Goal: Transaction & Acquisition: Purchase product/service

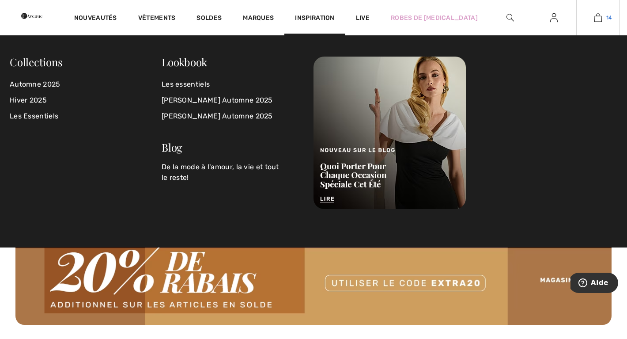
click at [600, 18] on img at bounding box center [598, 17] width 8 height 11
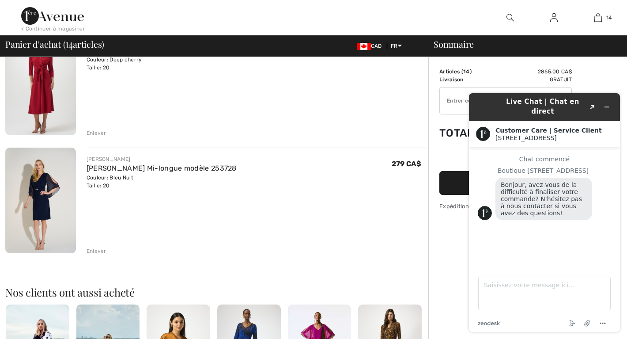
click at [381, 112] on div "JOSEPH RIBKOFF Robe Midi Ceinturée modèle 254127 Couleur: Deep cherry Taille: 2…" at bounding box center [258, 83] width 342 height 107
click at [44, 23] on img at bounding box center [52, 16] width 63 height 18
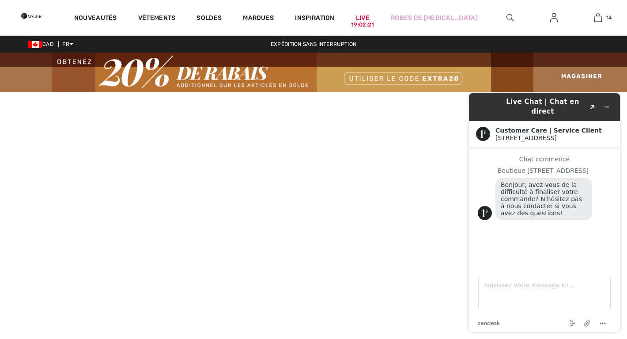
click at [511, 19] on img at bounding box center [510, 17] width 8 height 11
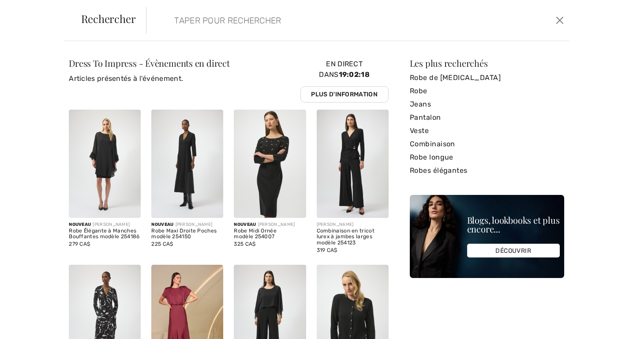
paste input "Floral Plissé Midi Dress"
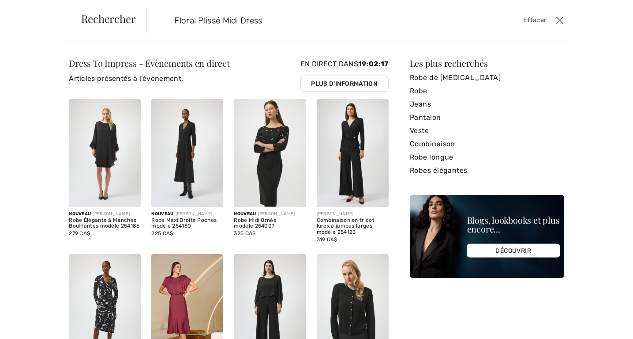
type input "Floral Plissé Midi Dress"
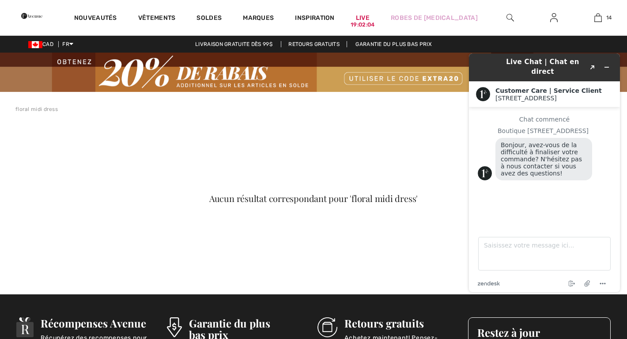
click at [268, 150] on div "Aucun résultat correspondant pour 'floral midi dress'" at bounding box center [313, 203] width 596 height 139
click at [608, 65] on icon "Réduire le widget" at bounding box center [606, 67] width 6 height 6
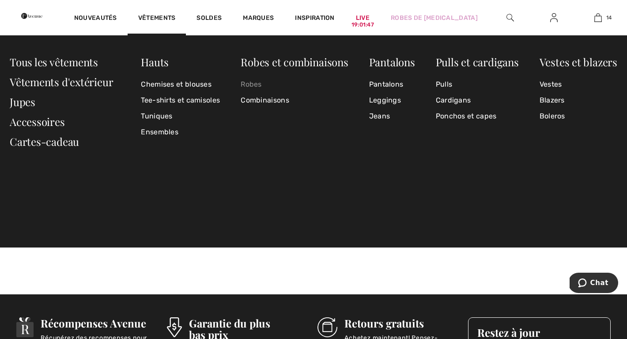
click at [251, 83] on link "Robes" at bounding box center [294, 84] width 107 height 16
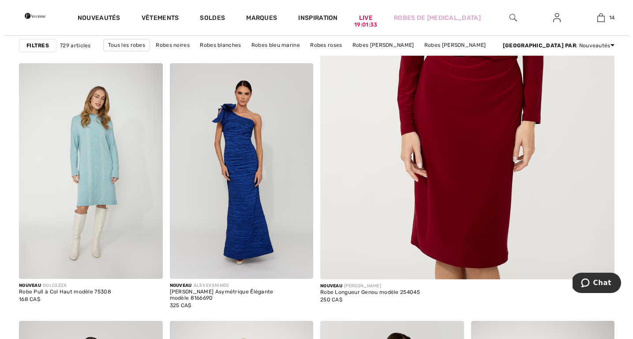
scroll to position [364, 0]
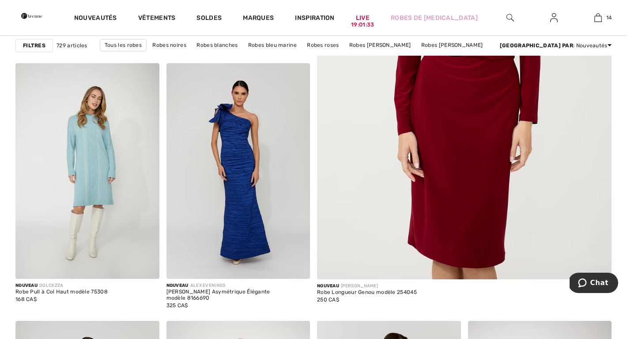
click at [38, 45] on strong "Filtres" at bounding box center [34, 45] width 23 height 8
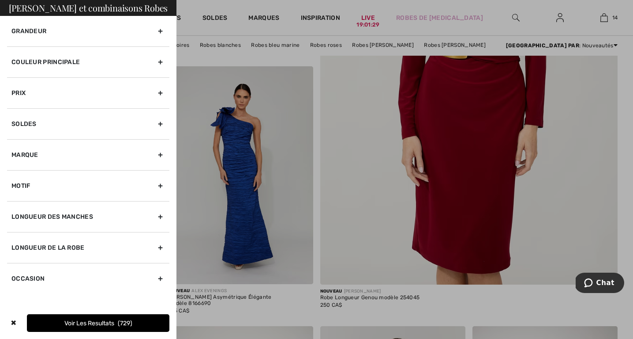
click at [162, 30] on div "Grandeur" at bounding box center [88, 31] width 162 height 30
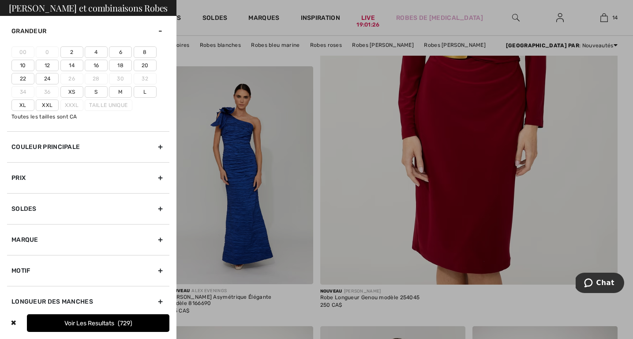
click at [122, 62] on label "18" at bounding box center [120, 65] width 23 height 11
click at [0, 0] on input"] "18" at bounding box center [0, 0] width 0 height 0
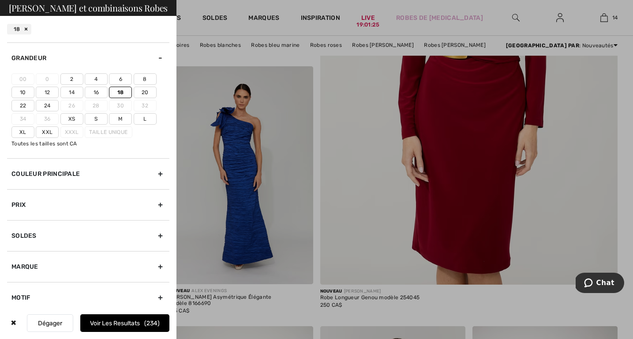
click at [143, 91] on label "20" at bounding box center [145, 92] width 23 height 11
click at [0, 0] on input"] "20" at bounding box center [0, 0] width 0 height 0
click at [108, 320] on button "Voir les resultats 291" at bounding box center [124, 323] width 89 height 18
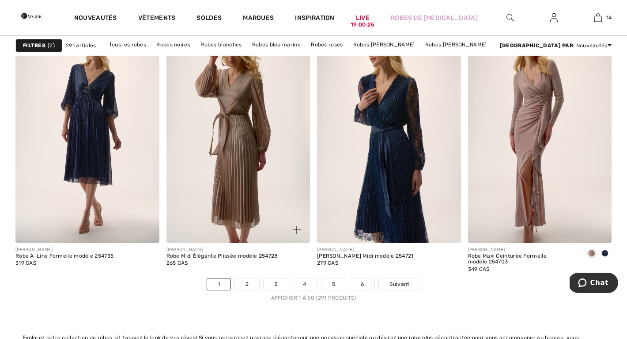
scroll to position [3837, 0]
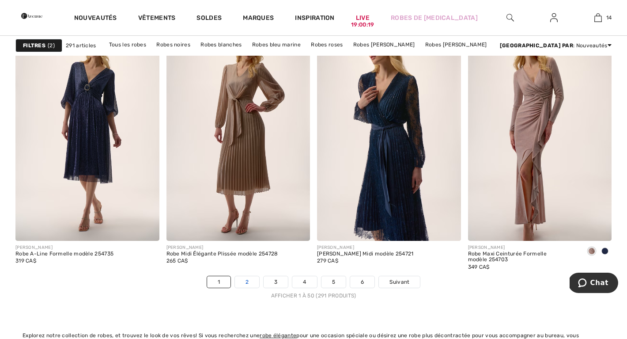
click at [248, 280] on link "2" at bounding box center [247, 281] width 24 height 11
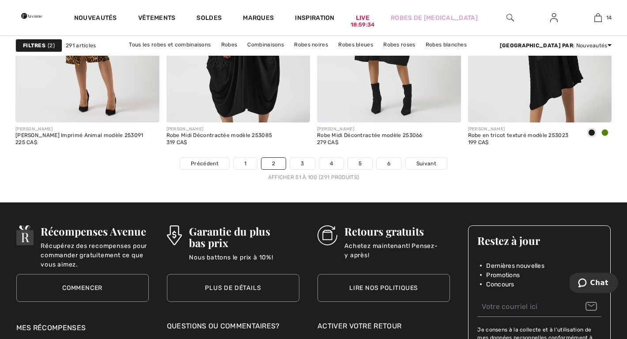
scroll to position [3963, 0]
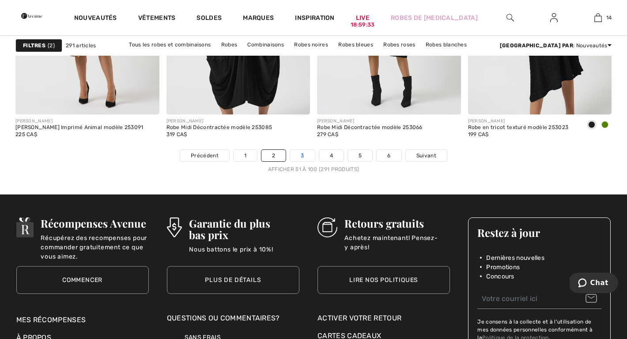
click at [309, 157] on link "3" at bounding box center [302, 155] width 24 height 11
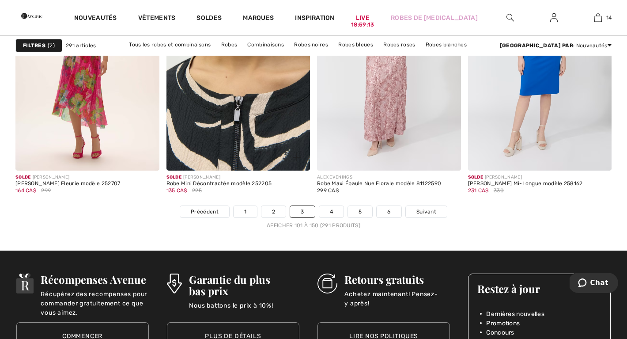
scroll to position [3906, 0]
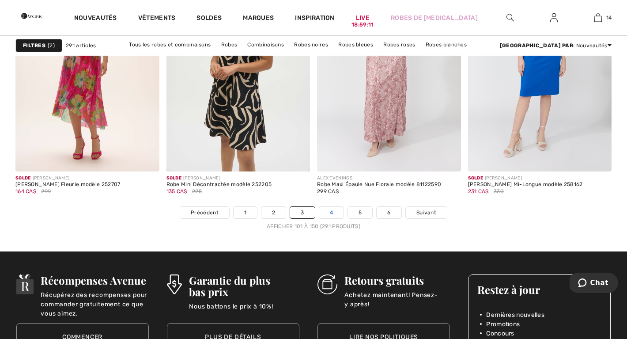
click at [332, 211] on link "4" at bounding box center [331, 212] width 24 height 11
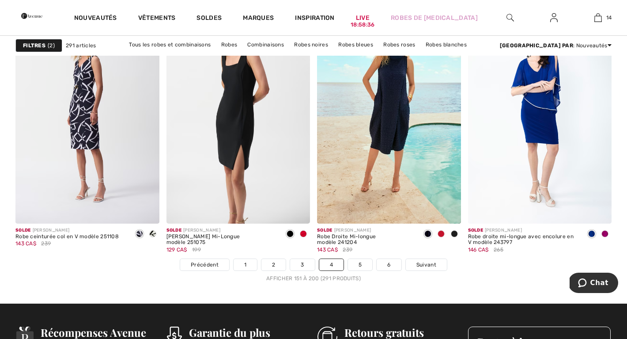
scroll to position [3854, 0]
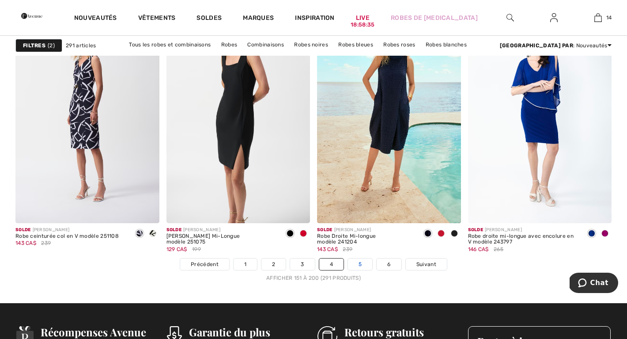
click at [358, 262] on link "5" at bounding box center [360, 263] width 24 height 11
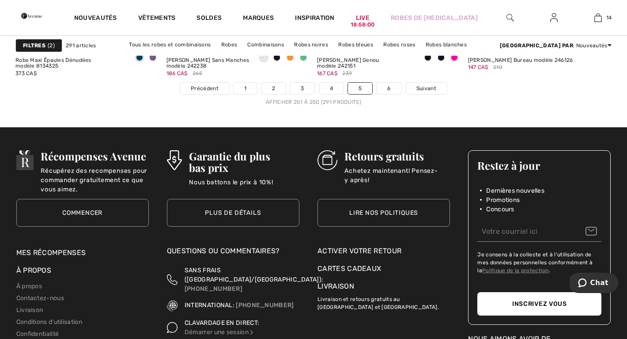
scroll to position [4030, 0]
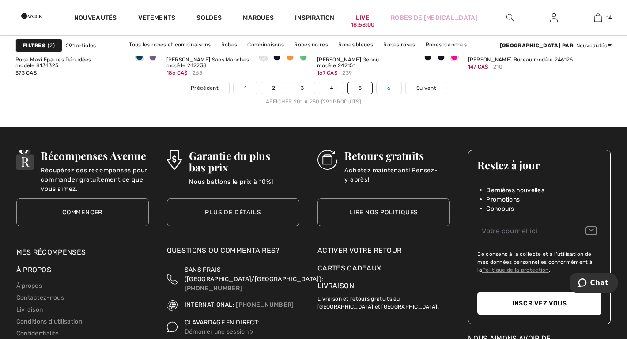
click at [390, 90] on link "6" at bounding box center [389, 87] width 24 height 11
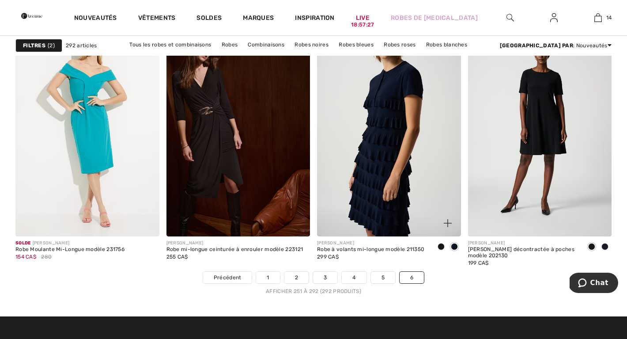
scroll to position [3341, 0]
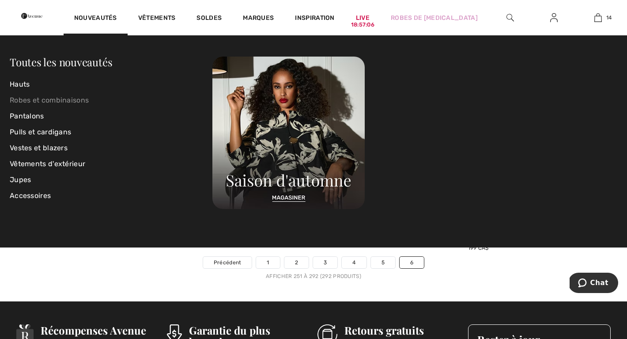
click at [28, 100] on link "Robes et combinaisons" at bounding box center [111, 100] width 203 height 16
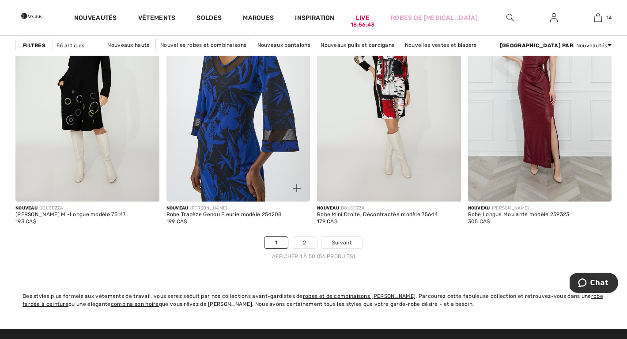
scroll to position [3876, 0]
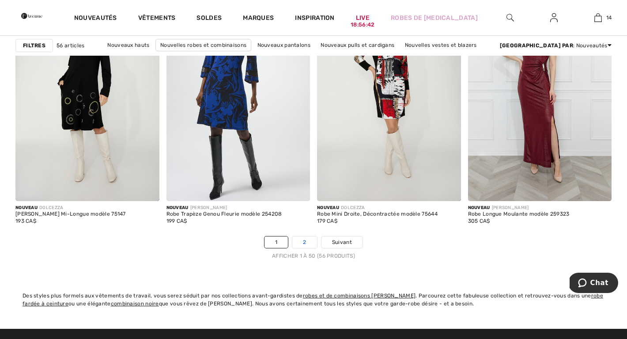
click at [305, 237] on link "2" at bounding box center [304, 241] width 24 height 11
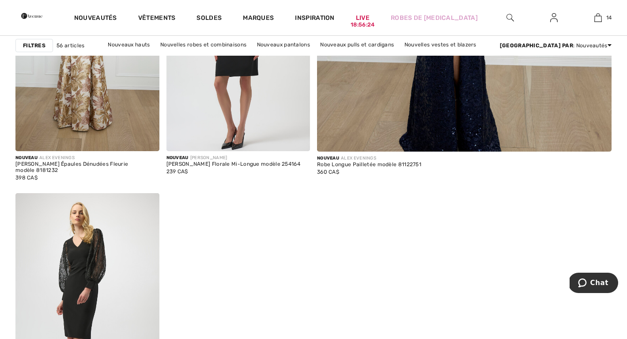
scroll to position [463, 0]
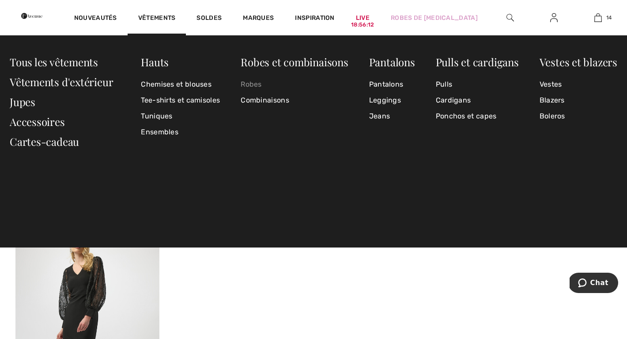
click at [251, 80] on link "Robes" at bounding box center [294, 84] width 107 height 16
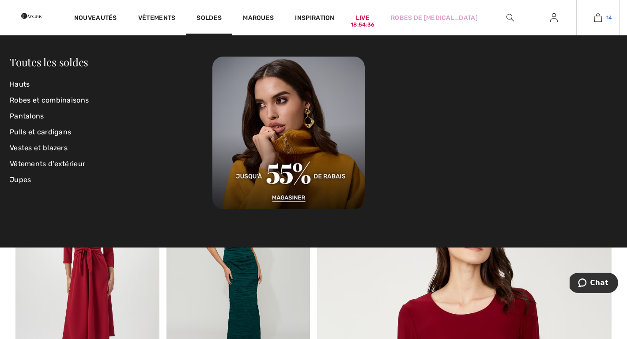
click at [604, 15] on link "14" at bounding box center [597, 17] width 43 height 11
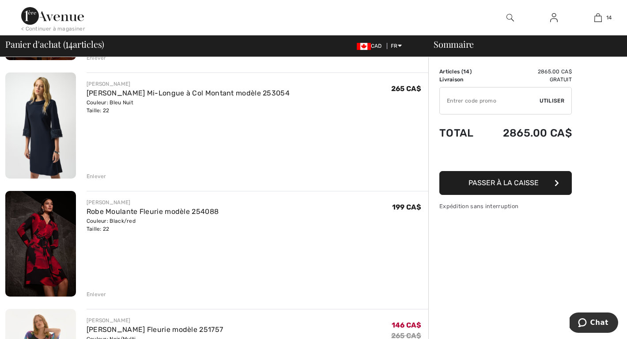
scroll to position [176, 0]
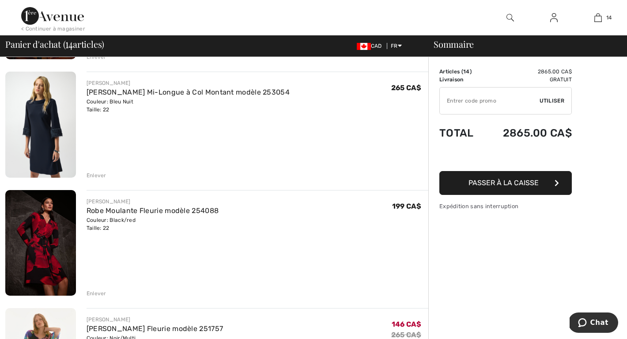
click at [49, 25] on div "< Continuer à magasiner" at bounding box center [53, 29] width 64 height 8
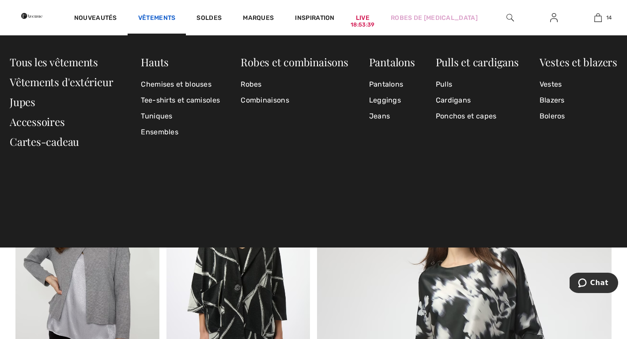
click at [176, 18] on link "Vêtements" at bounding box center [157, 18] width 38 height 9
click at [250, 82] on link "Robes" at bounding box center [294, 84] width 107 height 16
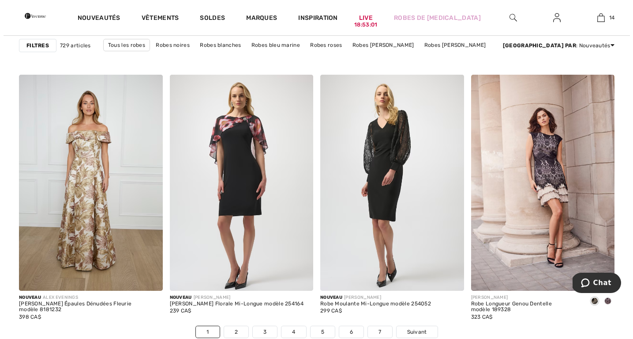
scroll to position [3788, 0]
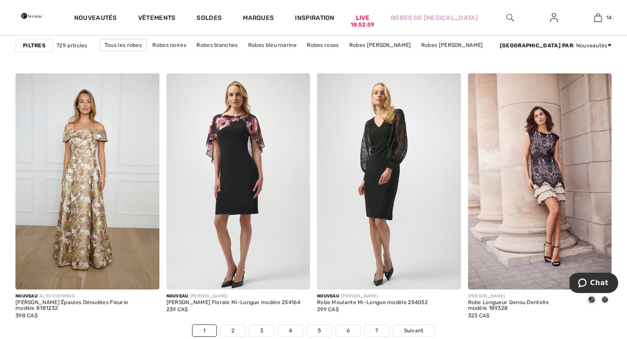
click at [33, 44] on strong "Filtres" at bounding box center [34, 45] width 23 height 8
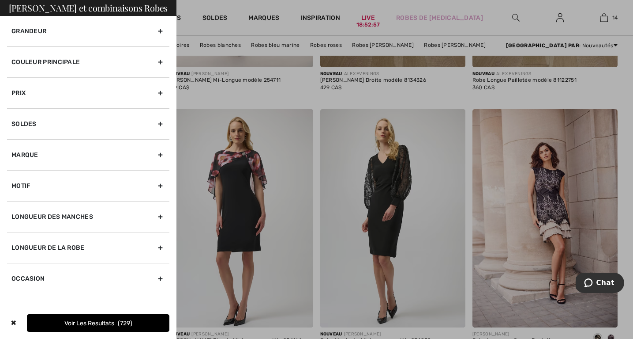
click at [157, 26] on div "Grandeur" at bounding box center [88, 31] width 162 height 30
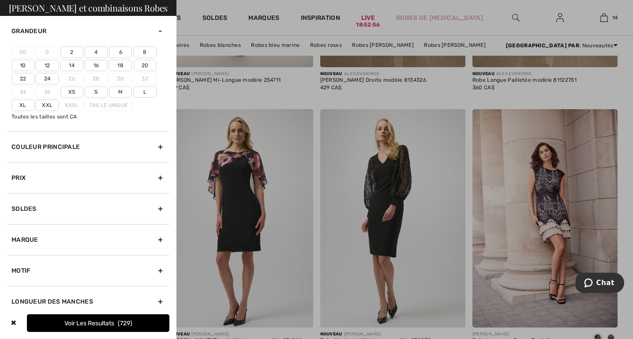
click at [147, 65] on label "20" at bounding box center [145, 65] width 23 height 11
click at [0, 0] on input"] "20" at bounding box center [0, 0] width 0 height 0
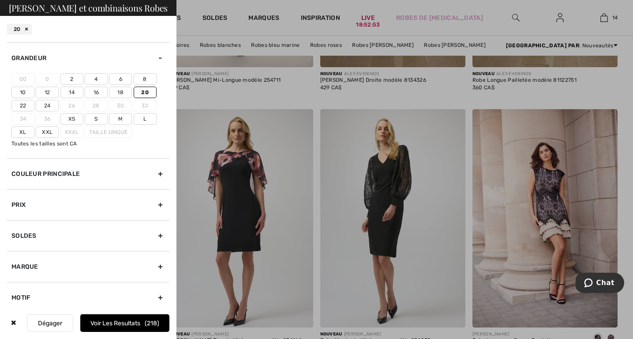
click at [87, 320] on button "Voir les resultats 218" at bounding box center [124, 323] width 89 height 18
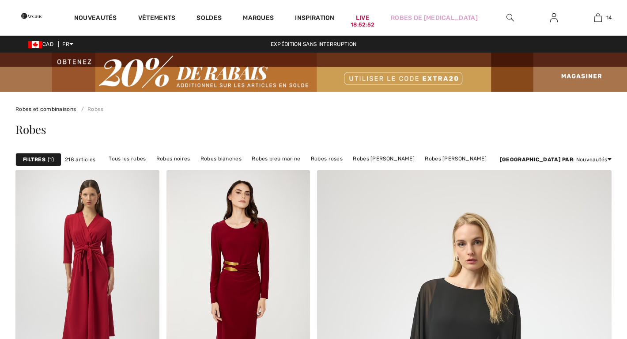
checkbox input "true"
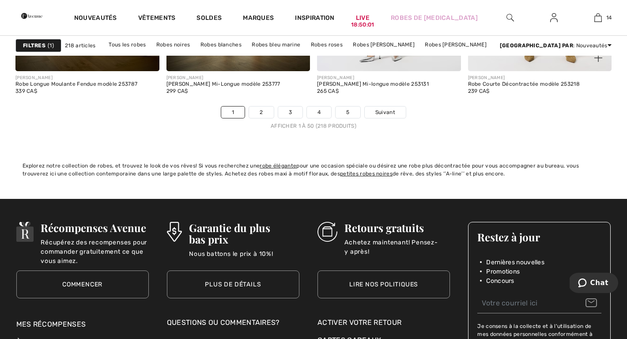
scroll to position [4007, 0]
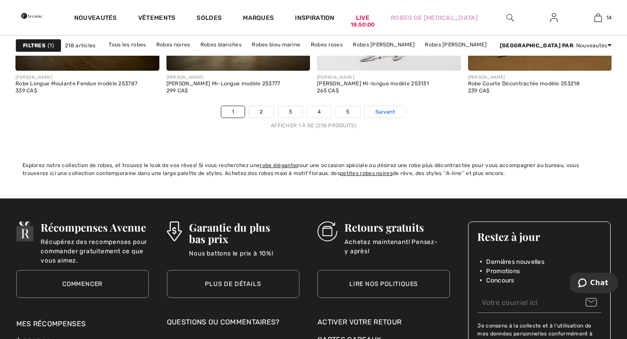
click at [387, 112] on span "Suivant" at bounding box center [385, 112] width 20 height 8
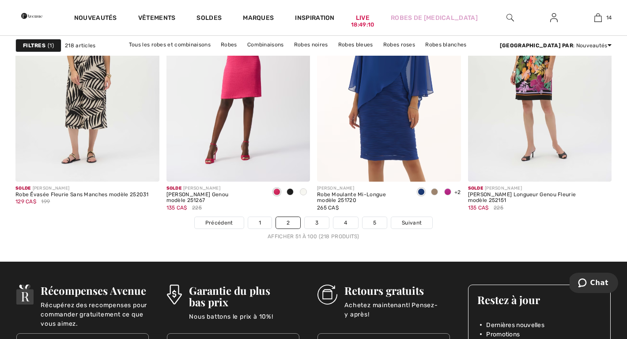
scroll to position [3897, 0]
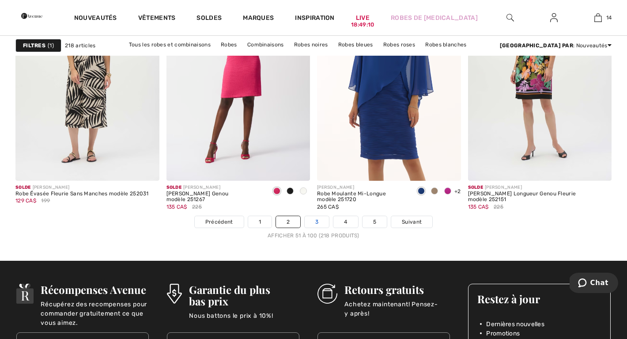
click at [313, 222] on link "3" at bounding box center [317, 221] width 24 height 11
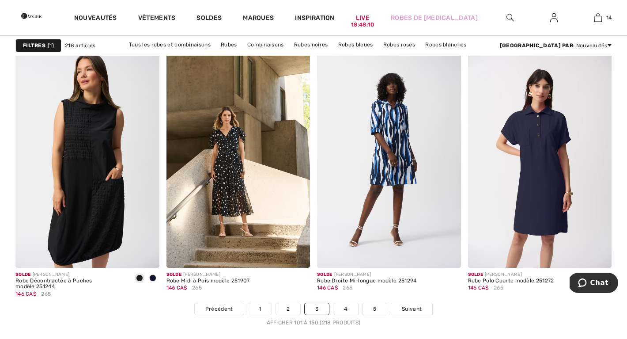
scroll to position [3811, 0]
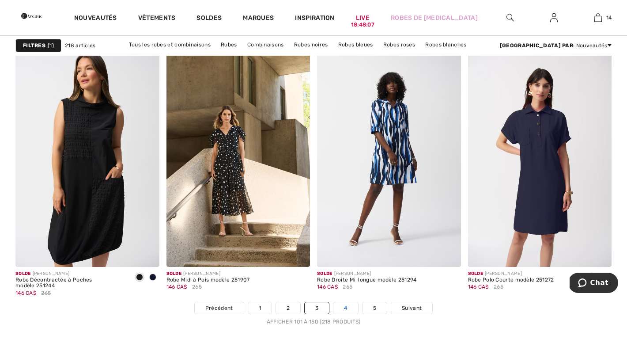
click at [346, 304] on link "4" at bounding box center [345, 307] width 24 height 11
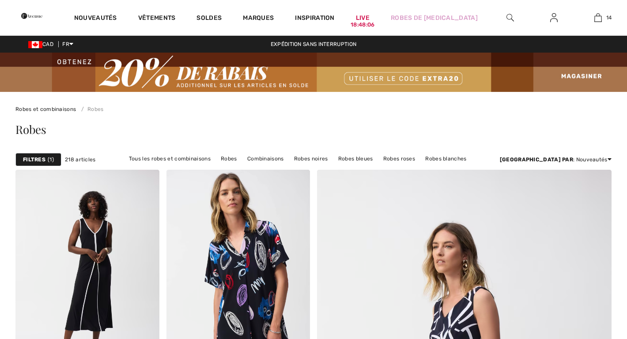
checkbox input "true"
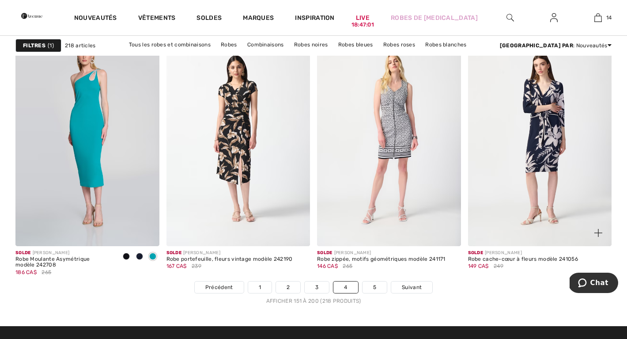
scroll to position [3834, 0]
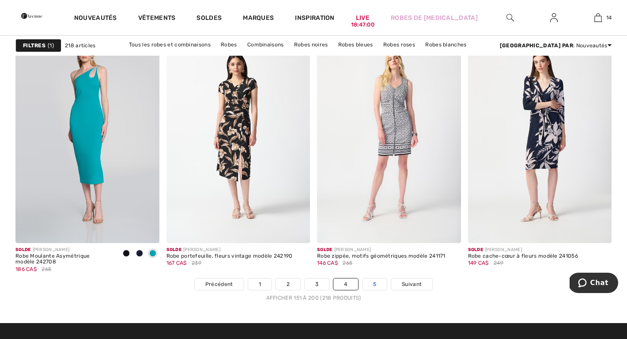
click at [369, 283] on link "5" at bounding box center [374, 283] width 24 height 11
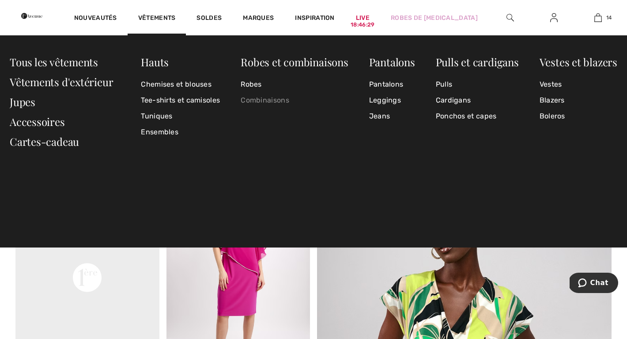
click at [265, 101] on link "Combinaisons" at bounding box center [294, 100] width 107 height 16
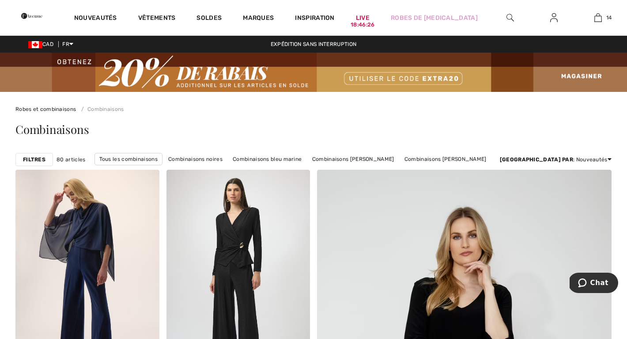
click at [33, 158] on strong "Filtres" at bounding box center [34, 159] width 23 height 8
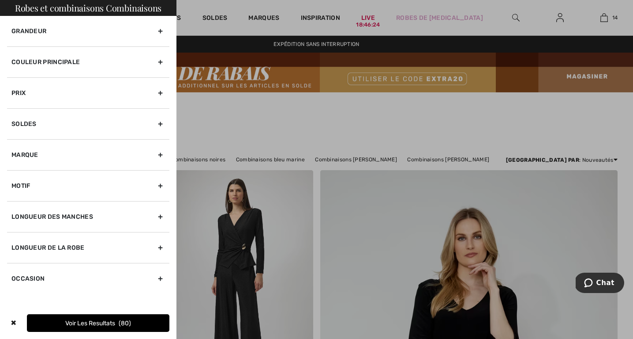
click at [162, 27] on div "Grandeur" at bounding box center [88, 31] width 162 height 30
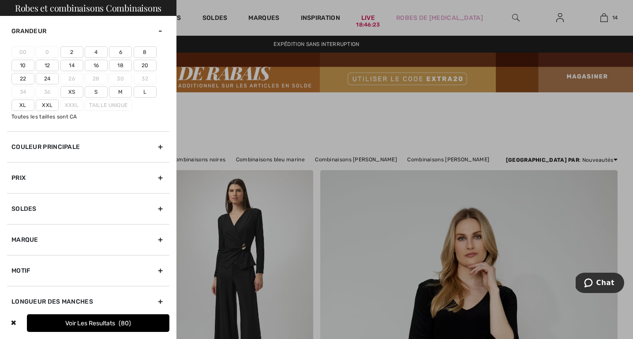
click at [145, 66] on label "20" at bounding box center [145, 65] width 23 height 11
click at [0, 0] on input"] "20" at bounding box center [0, 0] width 0 height 0
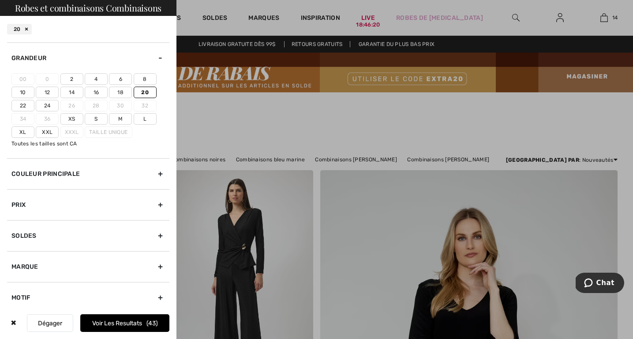
click at [267, 106] on div at bounding box center [316, 169] width 633 height 339
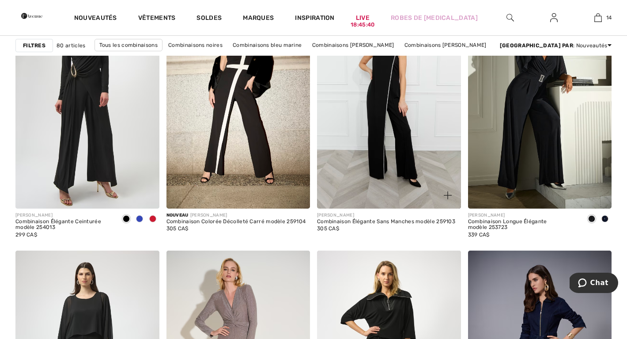
scroll to position [690, 0]
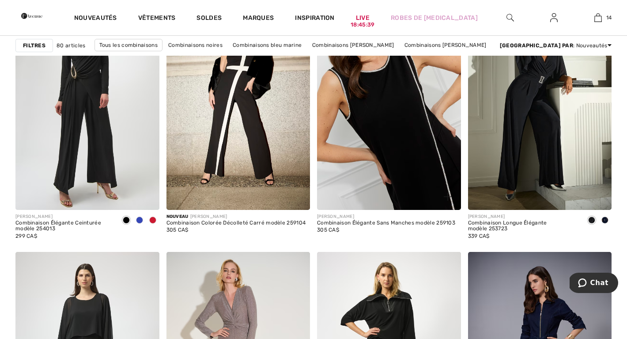
click at [409, 125] on img at bounding box center [389, 101] width 144 height 215
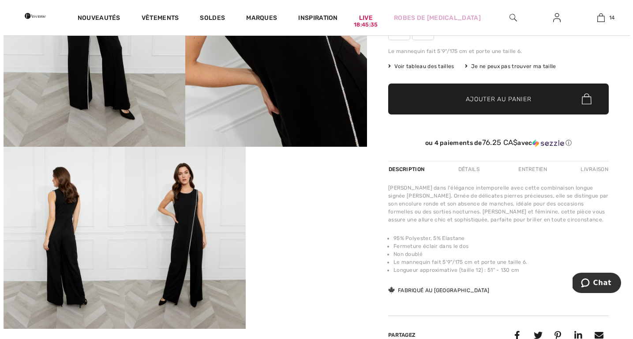
scroll to position [219, 0]
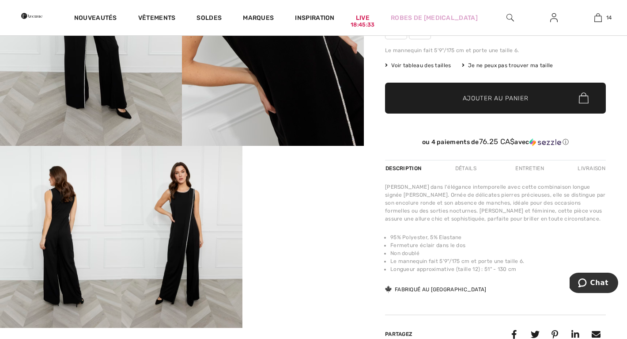
click at [46, 232] on img at bounding box center [60, 237] width 121 height 182
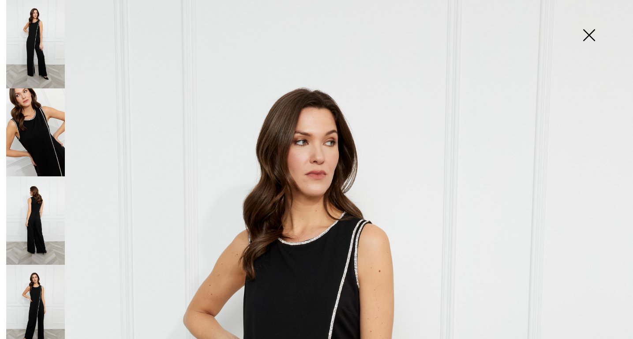
click at [45, 222] on img at bounding box center [35, 220] width 59 height 88
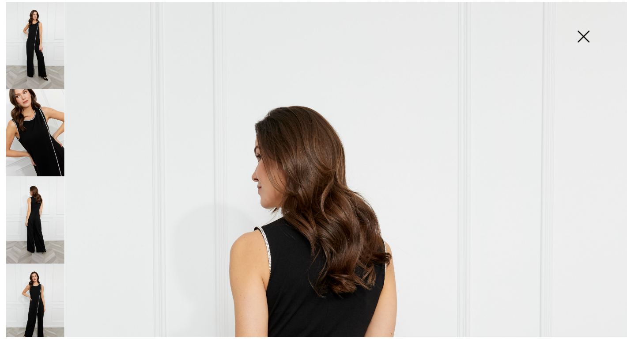
scroll to position [0, 0]
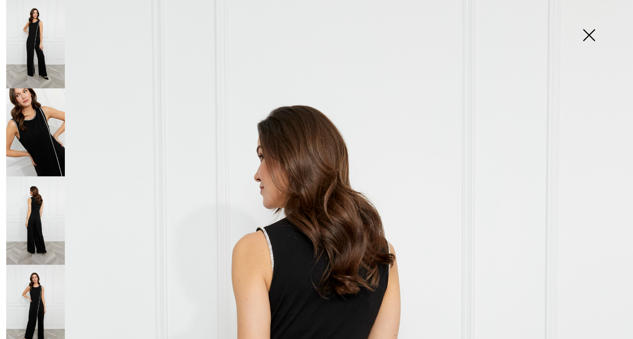
click at [589, 30] on img at bounding box center [589, 35] width 44 height 45
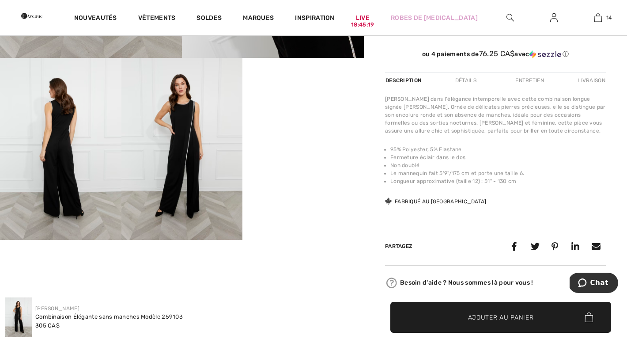
scroll to position [239, 0]
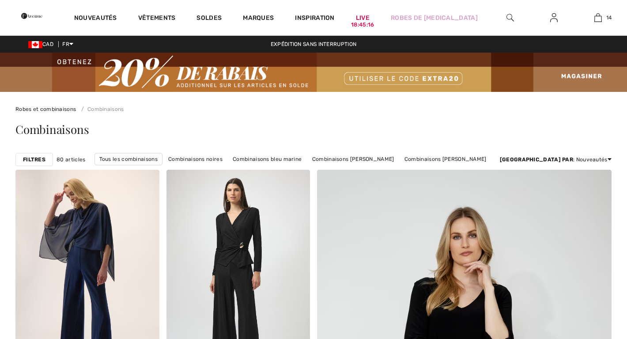
scroll to position [690, 0]
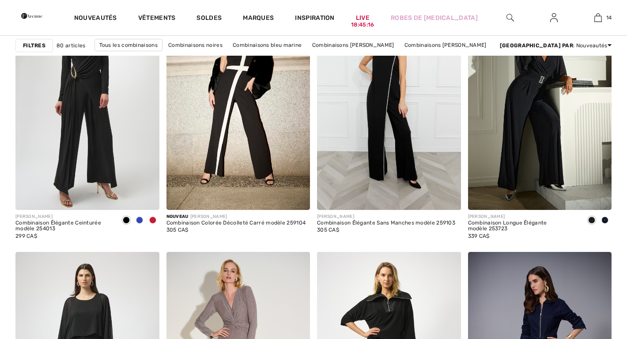
checkbox input "true"
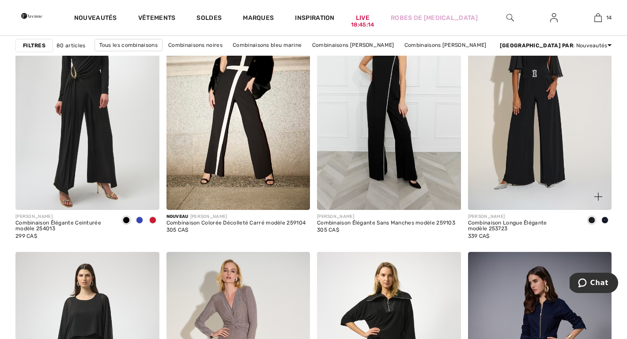
click at [508, 120] on img at bounding box center [540, 101] width 144 height 215
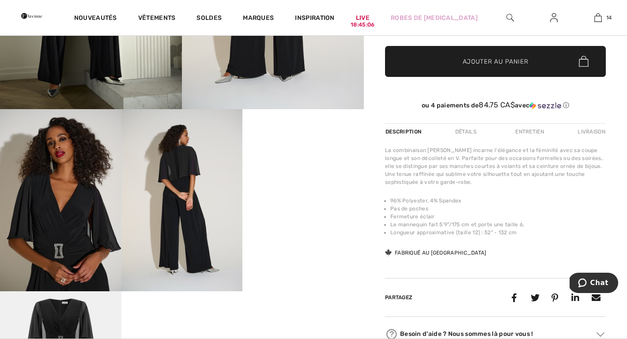
scroll to position [253, 0]
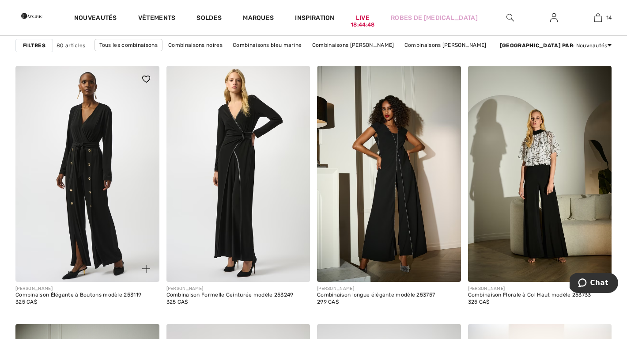
scroll to position [1239, 0]
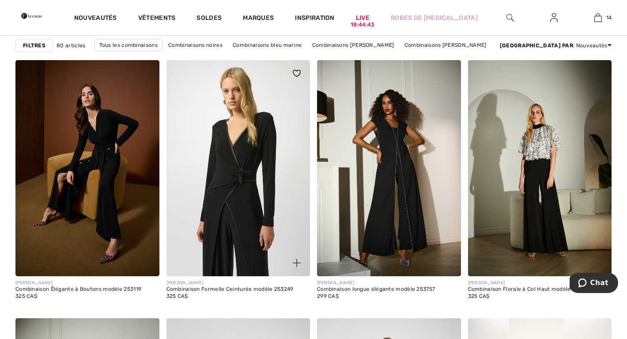
click at [247, 167] on img at bounding box center [238, 167] width 144 height 215
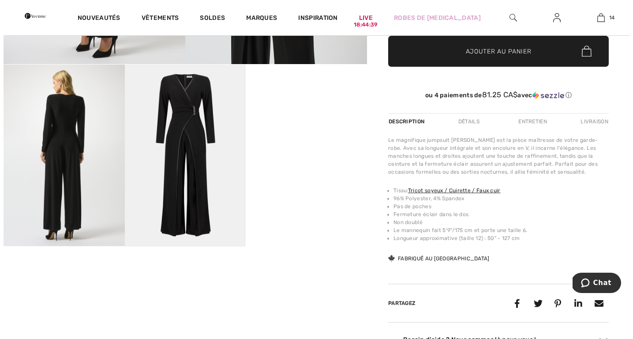
scroll to position [301, 0]
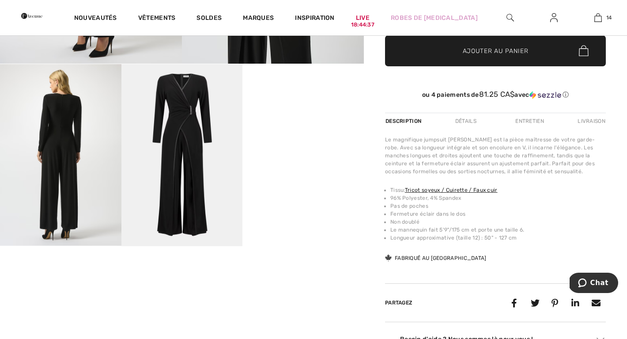
click at [63, 154] on img at bounding box center [60, 155] width 121 height 182
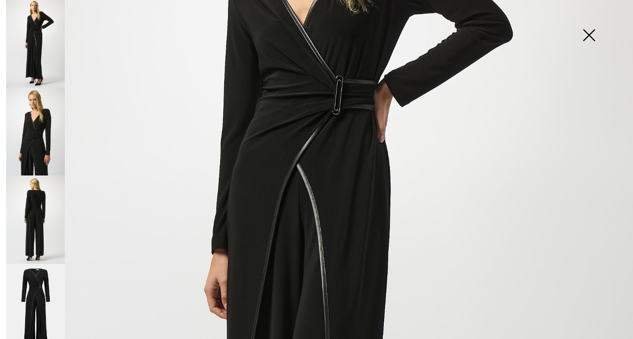
scroll to position [197, 0]
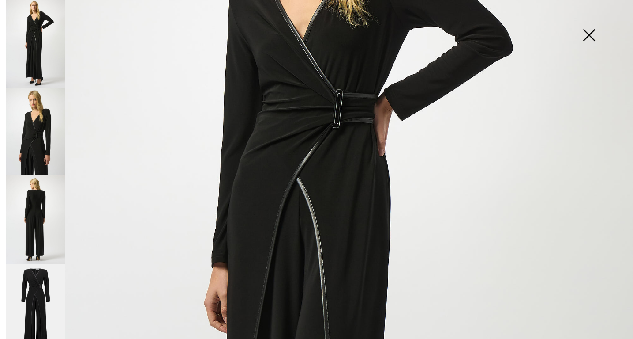
click at [36, 212] on img at bounding box center [35, 219] width 59 height 88
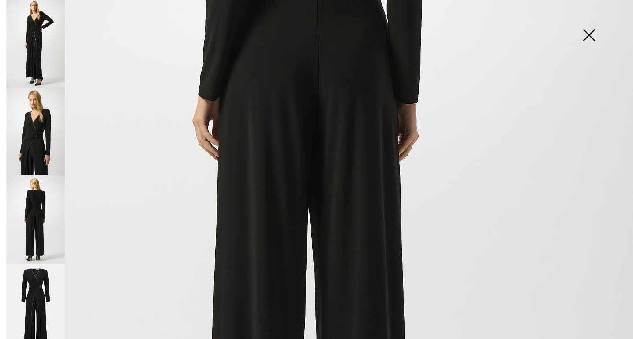
scroll to position [358, 0]
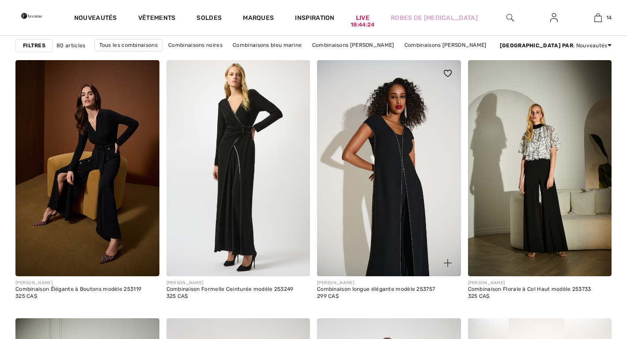
click at [411, 174] on img at bounding box center [389, 167] width 144 height 215
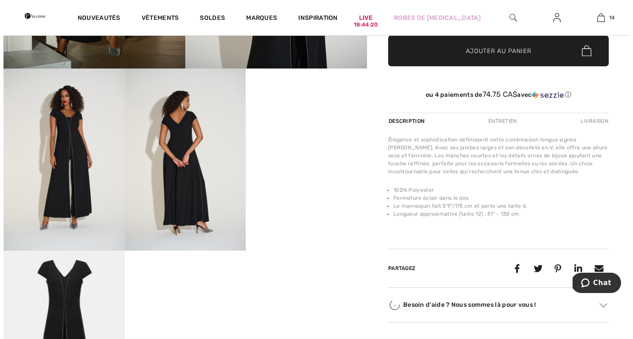
scroll to position [297, 0]
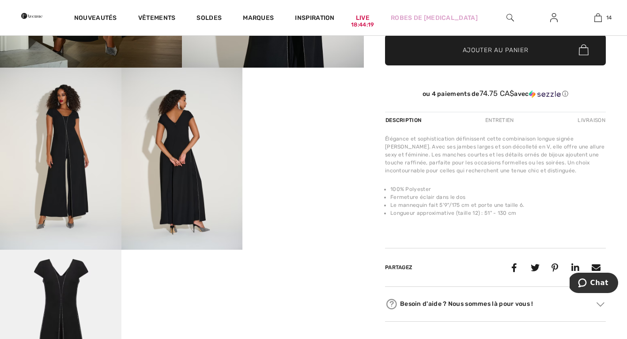
click at [180, 213] on img at bounding box center [181, 159] width 121 height 182
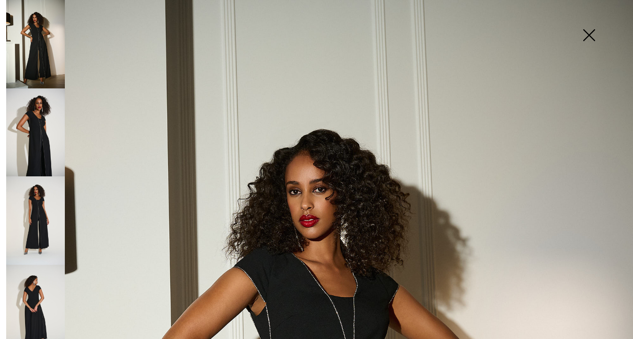
click at [30, 298] on img at bounding box center [35, 308] width 59 height 88
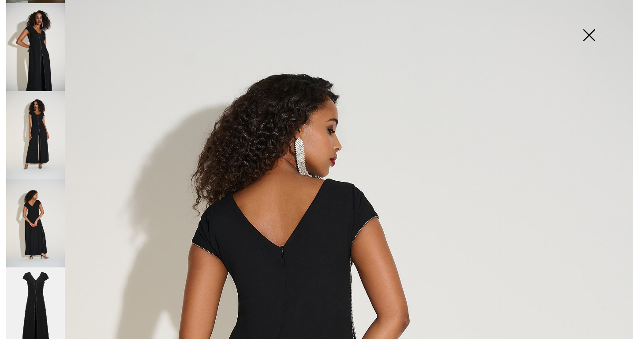
scroll to position [39, 0]
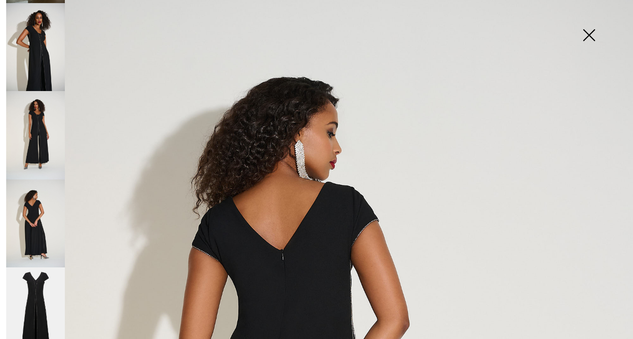
click at [42, 54] on img at bounding box center [35, 47] width 59 height 88
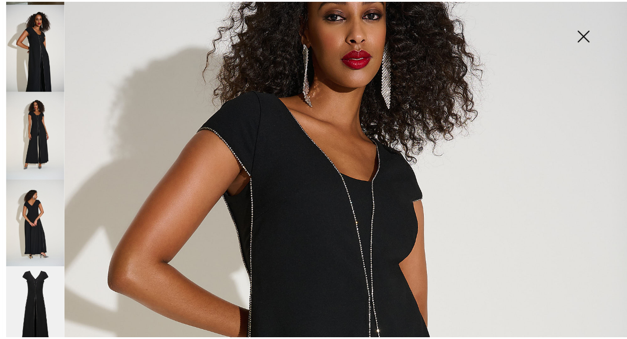
scroll to position [148, 0]
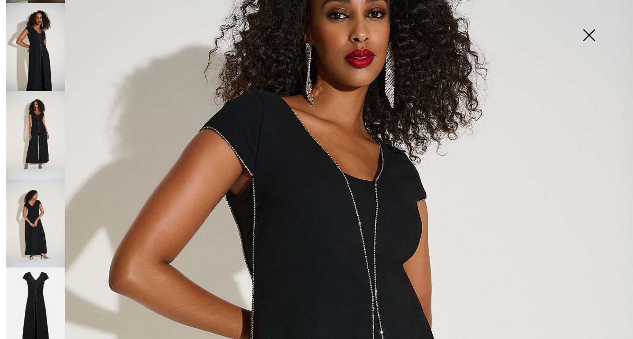
click at [42, 115] on img at bounding box center [35, 135] width 59 height 88
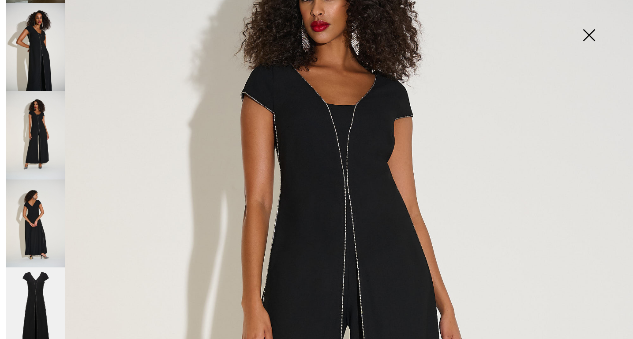
click at [591, 36] on img at bounding box center [589, 35] width 44 height 45
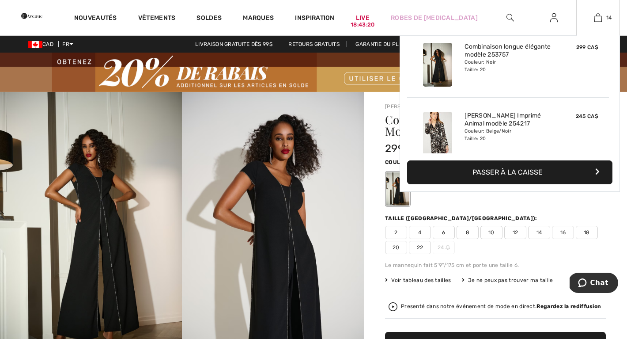
scroll to position [566, 0]
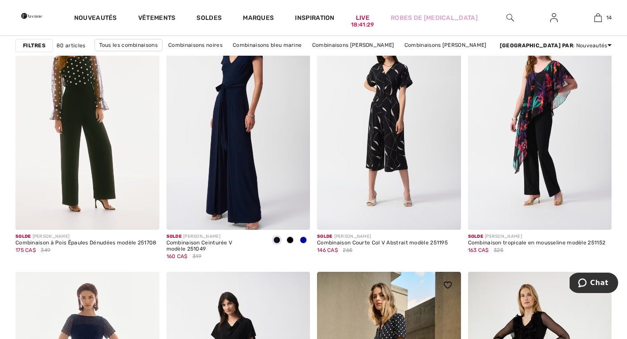
scroll to position [3588, 0]
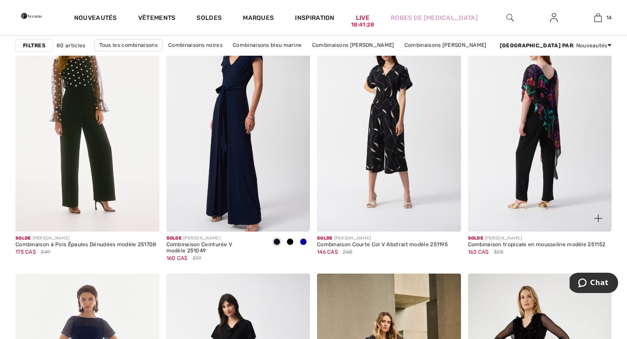
click at [543, 97] on img at bounding box center [540, 123] width 144 height 215
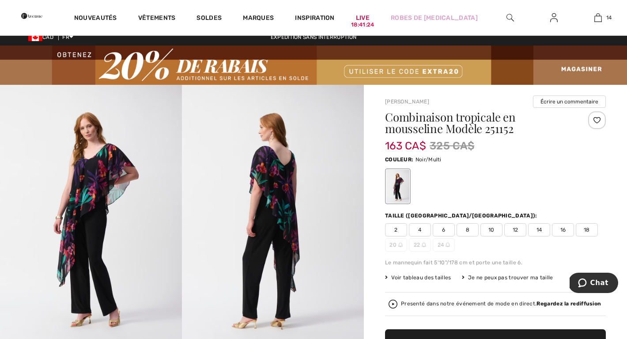
scroll to position [8, 0]
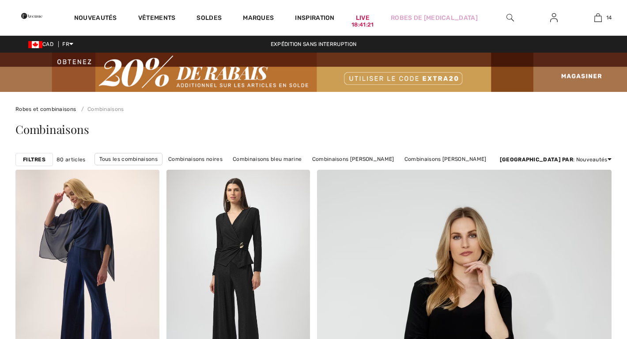
checkbox input "true"
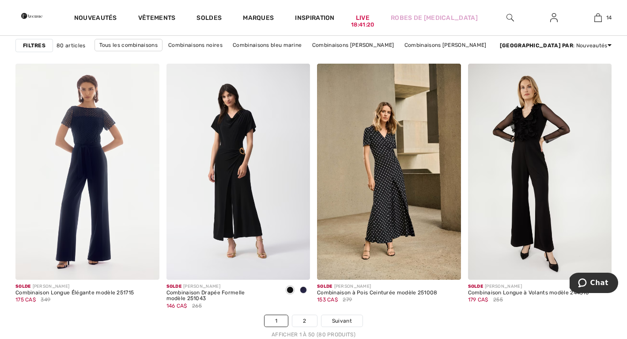
scroll to position [3804, 0]
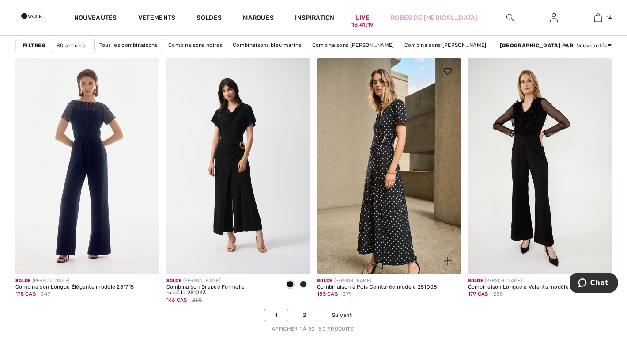
click at [379, 182] on img at bounding box center [389, 165] width 144 height 215
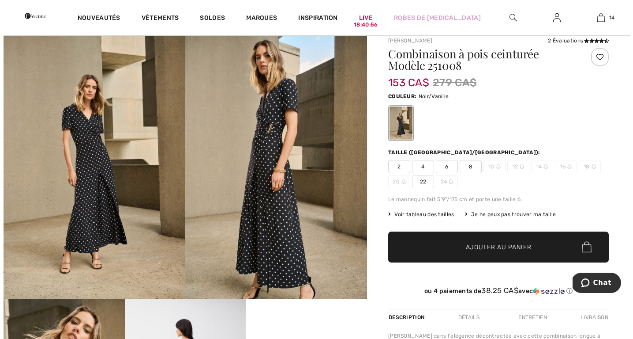
scroll to position [67, 0]
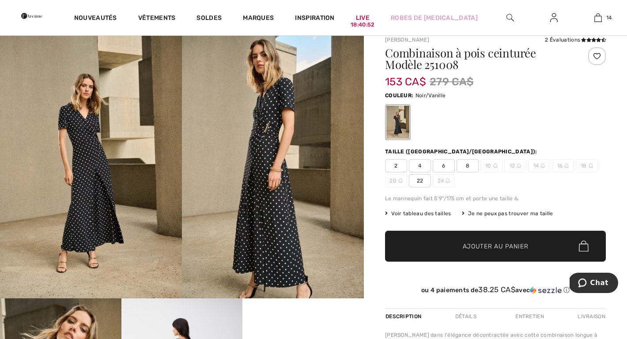
click at [433, 211] on span "Voir tableau des tailles" at bounding box center [418, 213] width 66 height 8
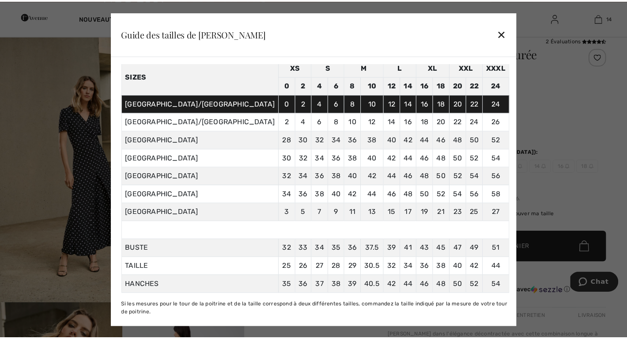
scroll to position [77, 0]
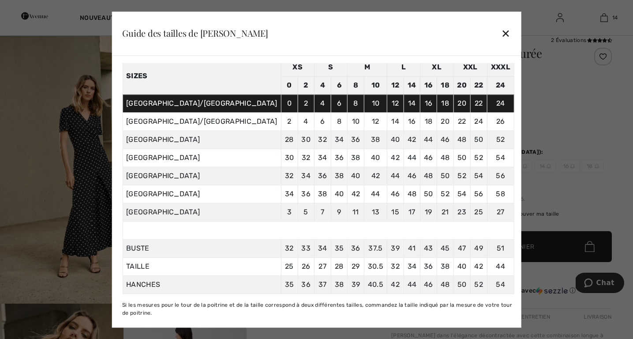
click at [532, 117] on div at bounding box center [316, 169] width 633 height 339
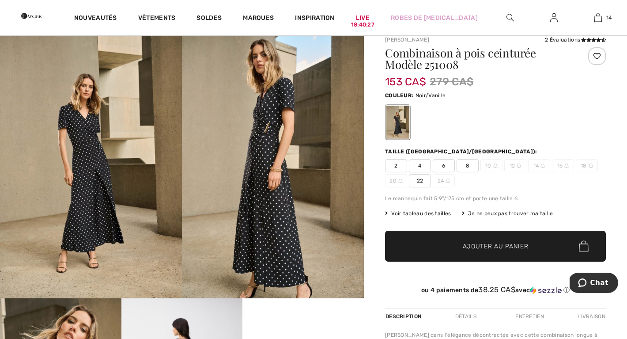
click at [420, 182] on span "22" at bounding box center [420, 180] width 22 height 13
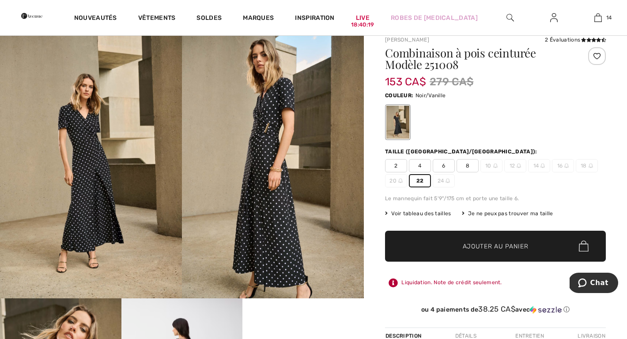
click at [454, 239] on span "✔ Ajouté au panier Ajouter au panier" at bounding box center [495, 245] width 221 height 31
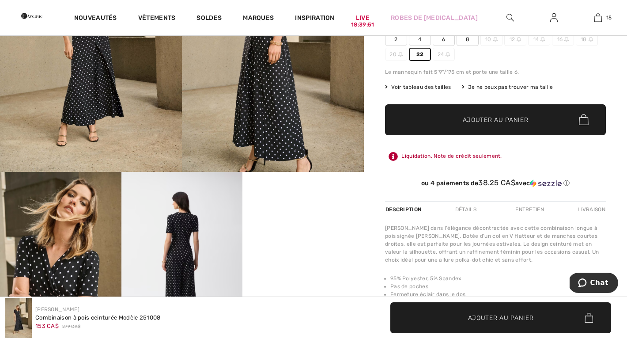
scroll to position [147, 0]
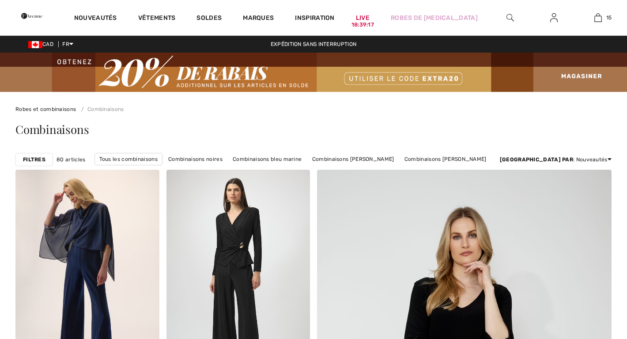
checkbox input "true"
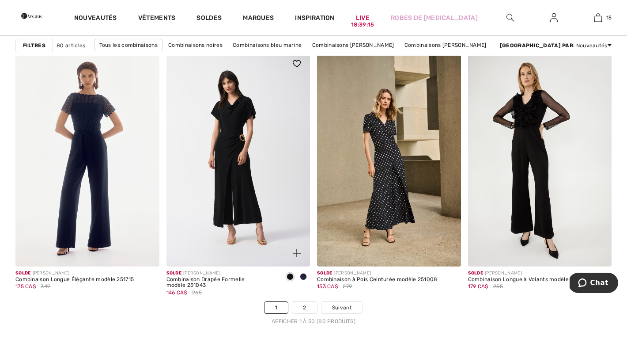
scroll to position [3812, 0]
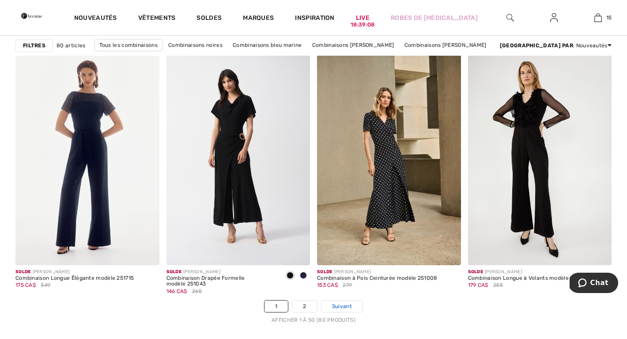
click at [339, 305] on span "Suivant" at bounding box center [342, 306] width 20 height 8
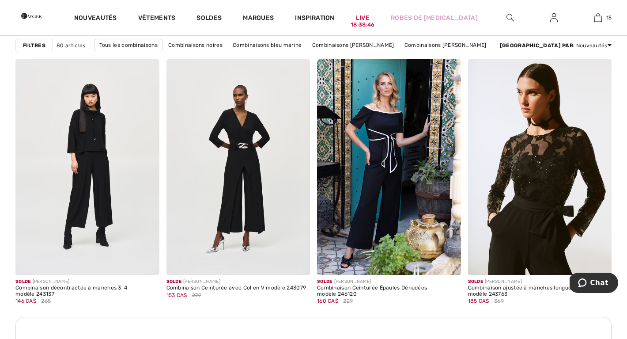
scroll to position [885, 0]
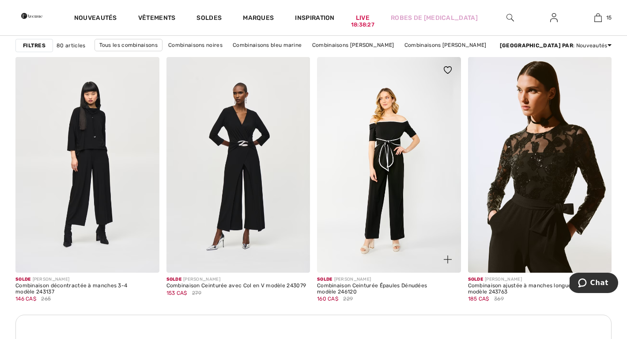
click at [380, 203] on img at bounding box center [389, 164] width 144 height 215
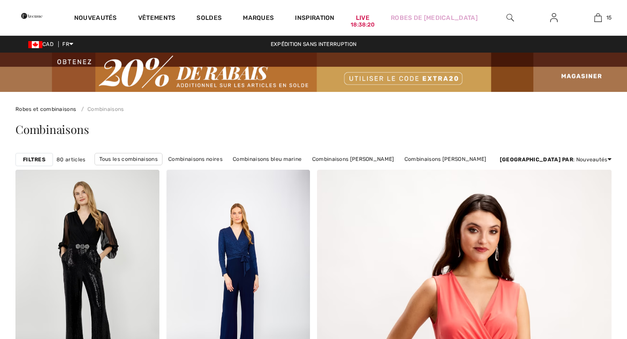
checkbox input "true"
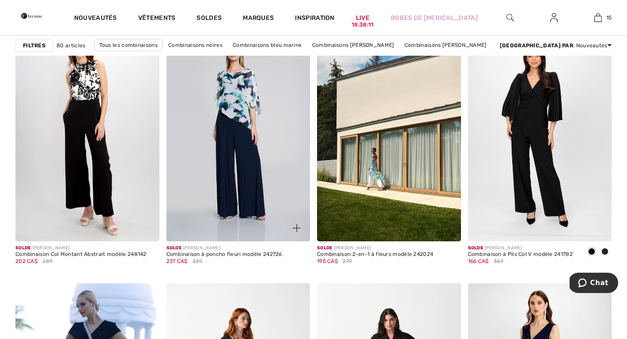
scroll to position [1274, 0]
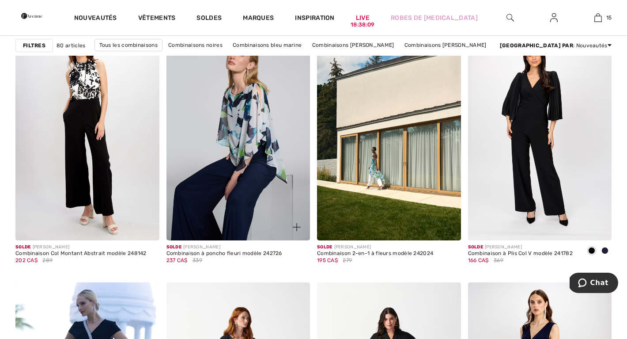
click at [242, 162] on img at bounding box center [238, 131] width 144 height 215
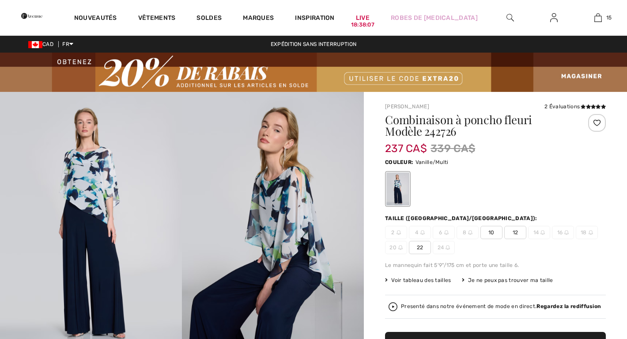
checkbox input "true"
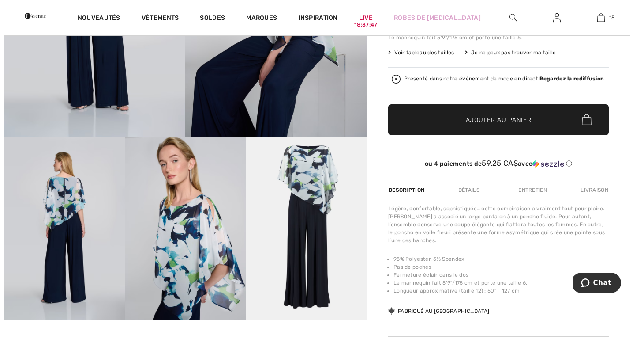
scroll to position [233, 0]
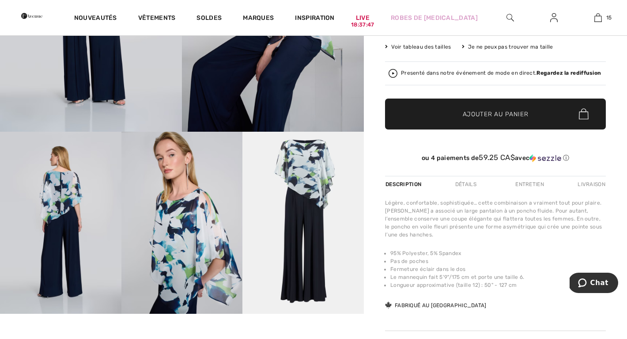
click at [80, 228] on img at bounding box center [60, 223] width 121 height 182
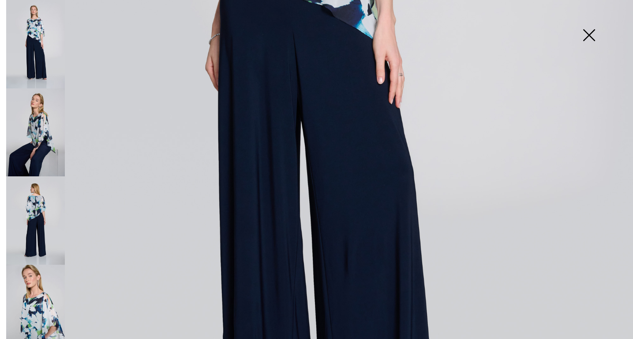
scroll to position [418, 0]
click at [35, 117] on img at bounding box center [35, 132] width 59 height 88
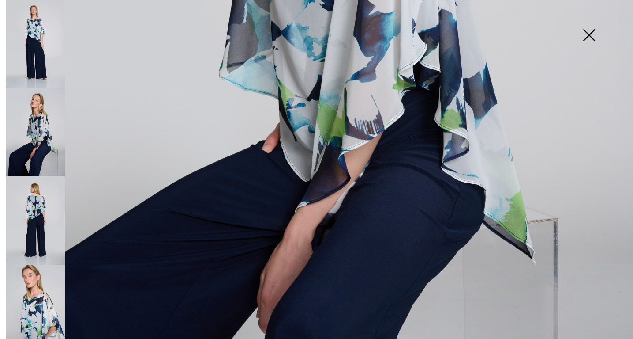
scroll to position [444, 0]
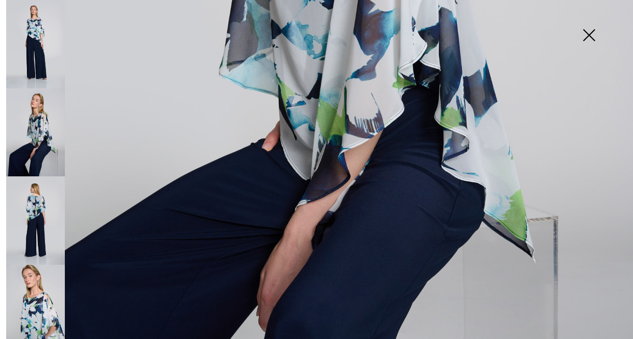
click at [31, 211] on img at bounding box center [35, 220] width 59 height 88
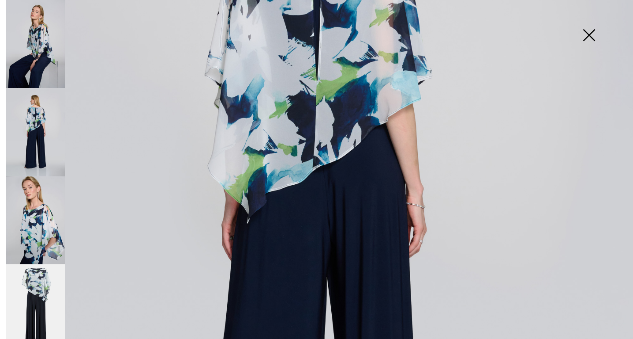
scroll to position [85, 0]
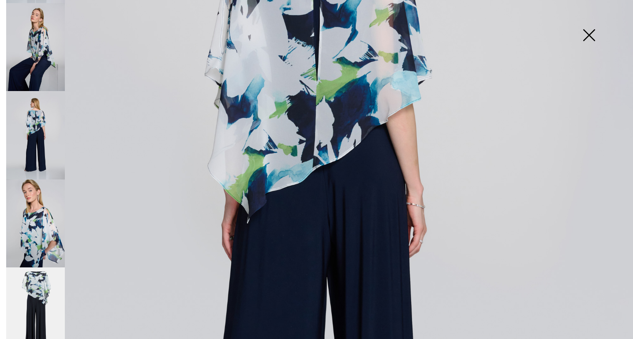
click at [42, 292] on img at bounding box center [35, 311] width 59 height 88
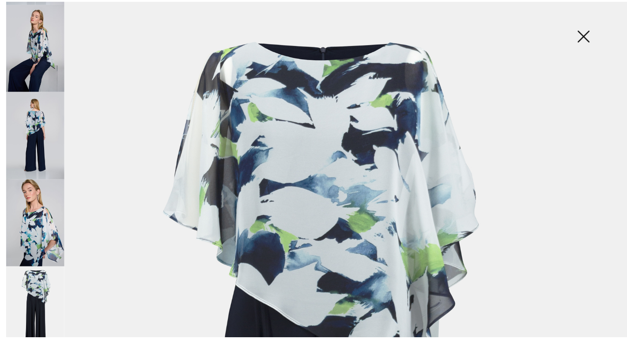
scroll to position [0, 0]
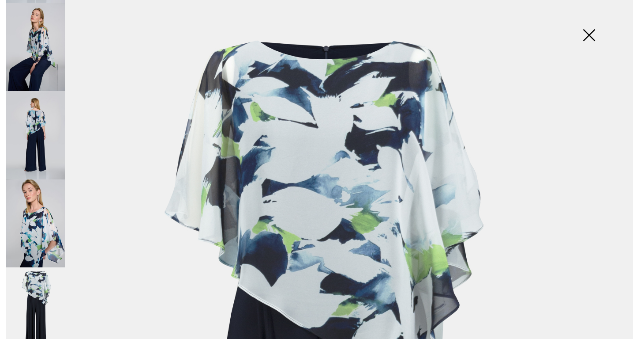
click at [589, 33] on img at bounding box center [589, 35] width 44 height 45
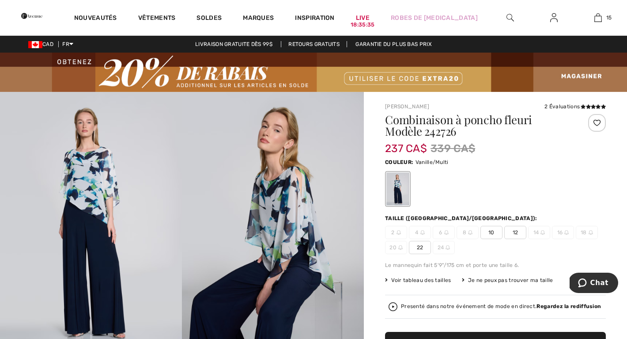
click at [421, 248] on span "22" at bounding box center [420, 247] width 22 height 13
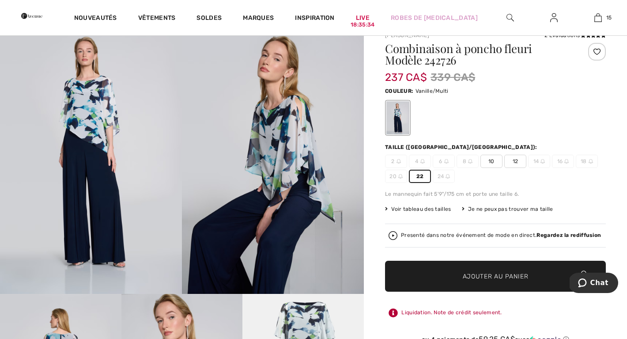
scroll to position [74, 0]
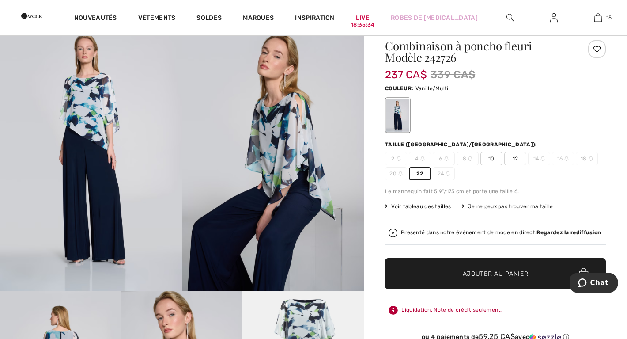
click at [436, 264] on span "✔ Ajouté au panier Ajouter au panier" at bounding box center [495, 273] width 221 height 31
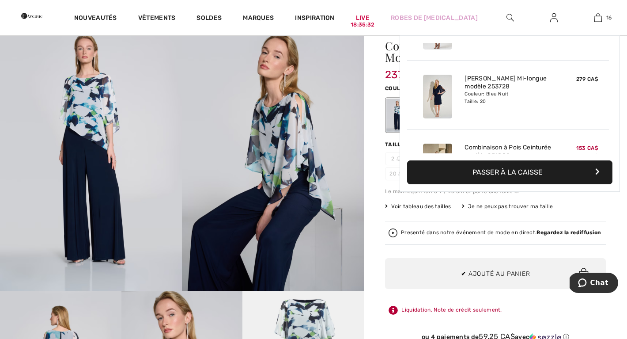
scroll to position [991, 0]
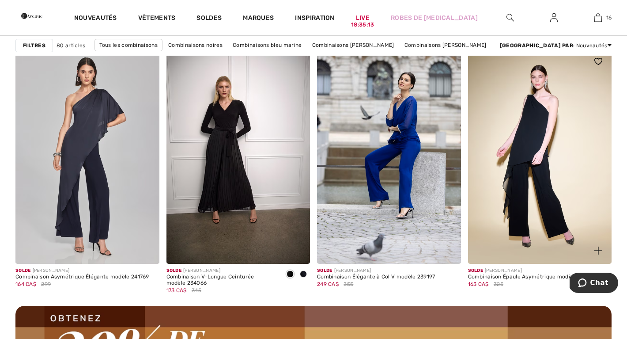
scroll to position [1766, 0]
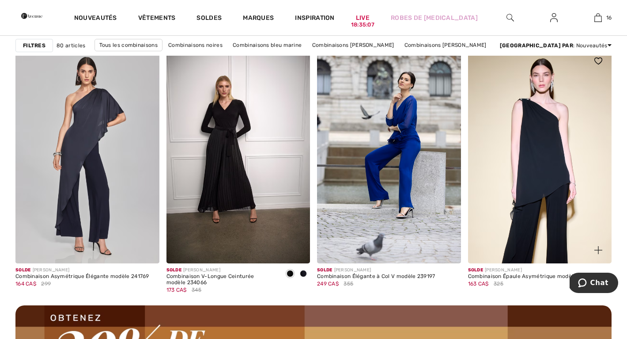
click at [557, 167] on img at bounding box center [540, 155] width 144 height 215
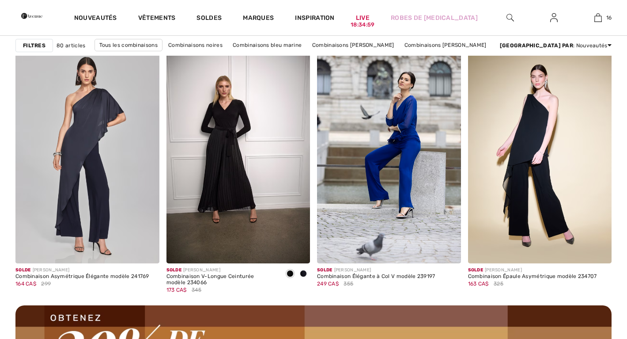
checkbox input "true"
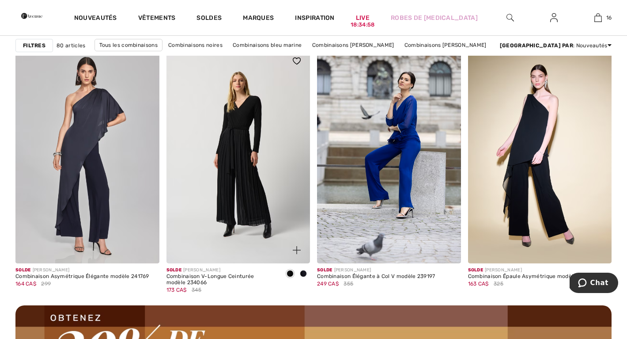
click at [253, 177] on img at bounding box center [238, 155] width 144 height 215
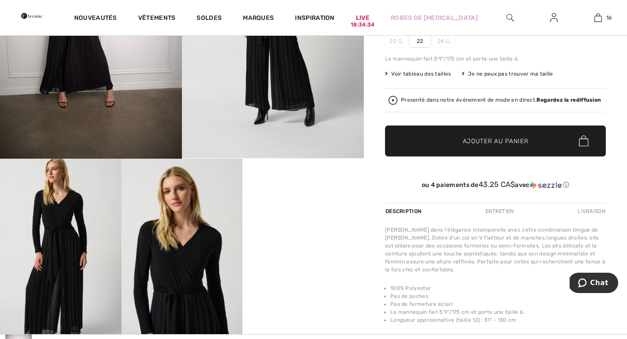
scroll to position [162, 0]
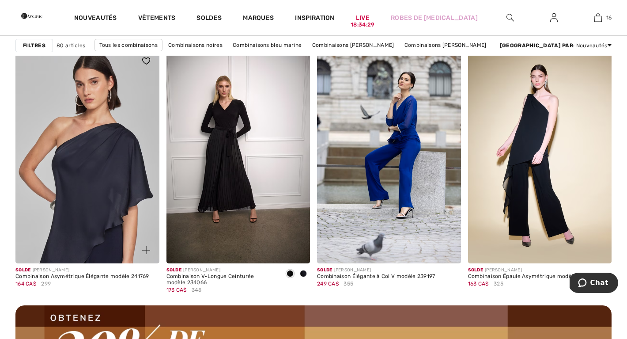
click at [106, 175] on img at bounding box center [87, 155] width 144 height 215
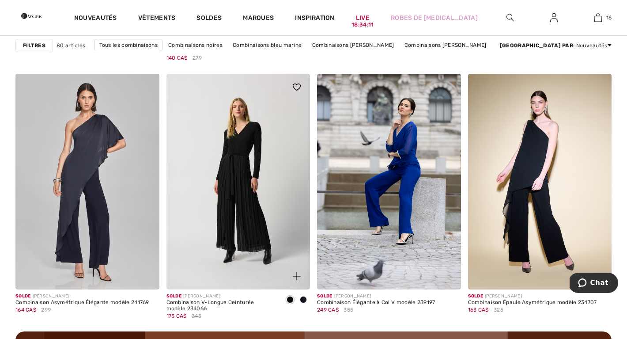
scroll to position [1740, 0]
click at [236, 177] on img at bounding box center [238, 181] width 144 height 215
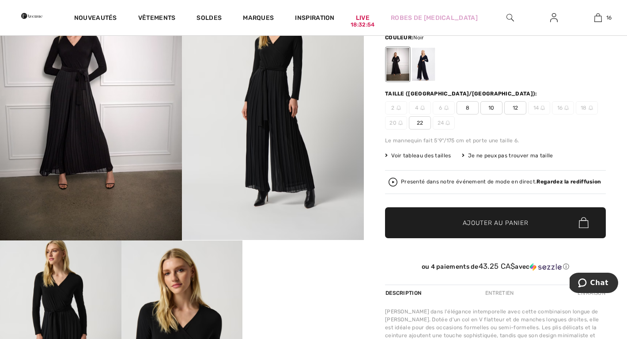
scroll to position [124, 0]
click at [418, 123] on span "22" at bounding box center [420, 123] width 22 height 13
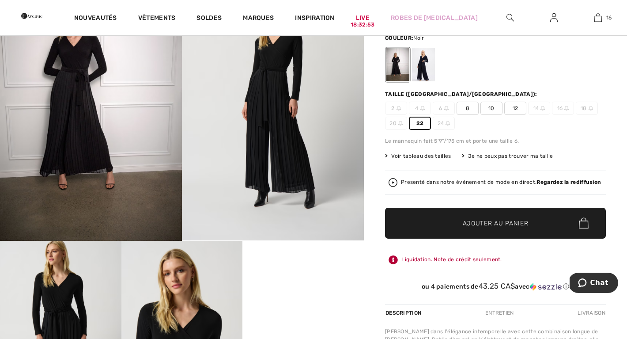
click at [463, 215] on span "✔ Ajouté au panier Ajouter au panier" at bounding box center [495, 222] width 221 height 31
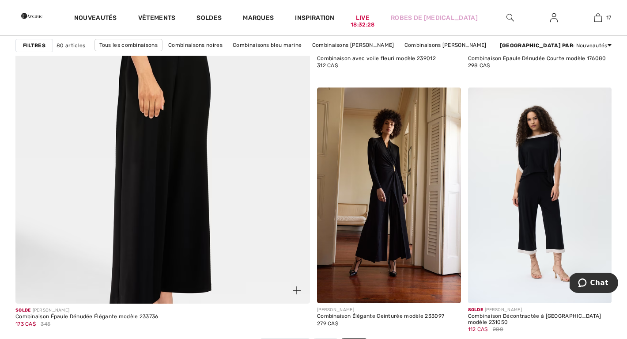
scroll to position [2363, 0]
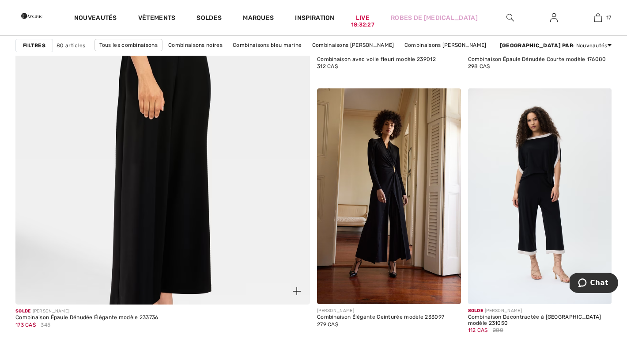
click at [181, 152] on img at bounding box center [162, 96] width 353 height 530
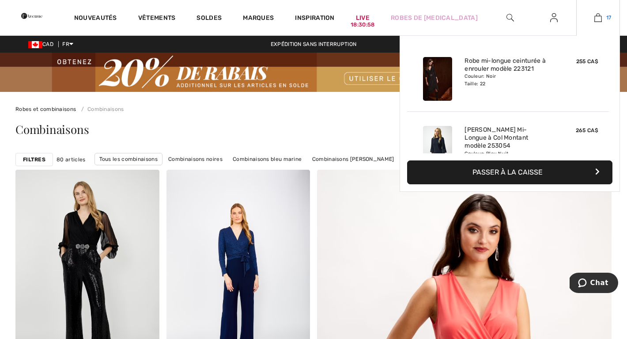
click at [599, 17] on img at bounding box center [598, 17] width 8 height 11
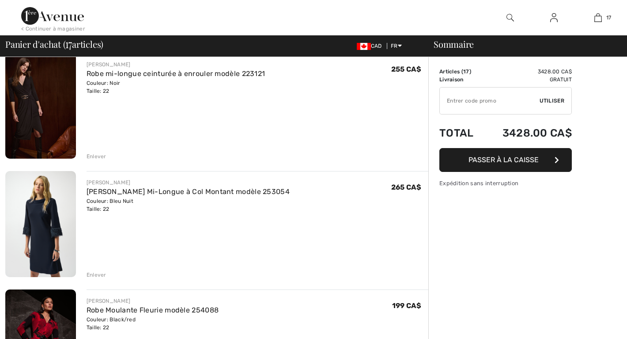
checkbox input "true"
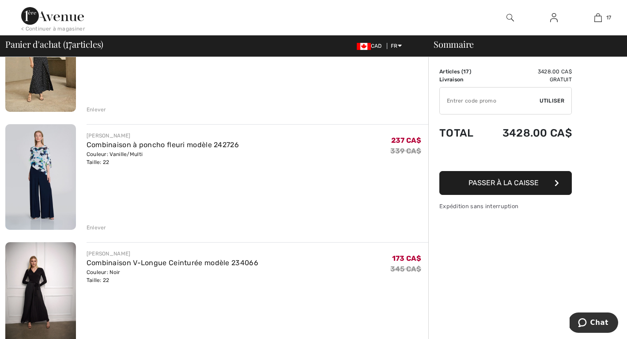
scroll to position [1700, 0]
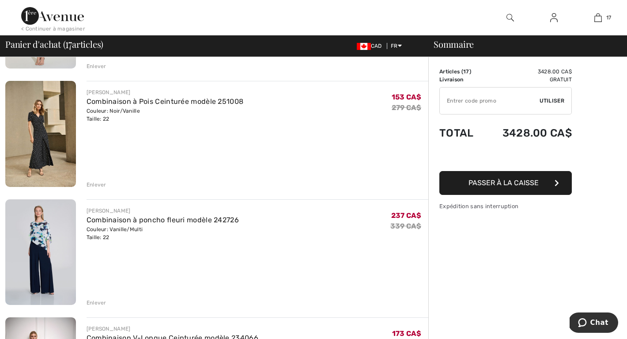
click at [38, 133] on img at bounding box center [40, 133] width 71 height 105
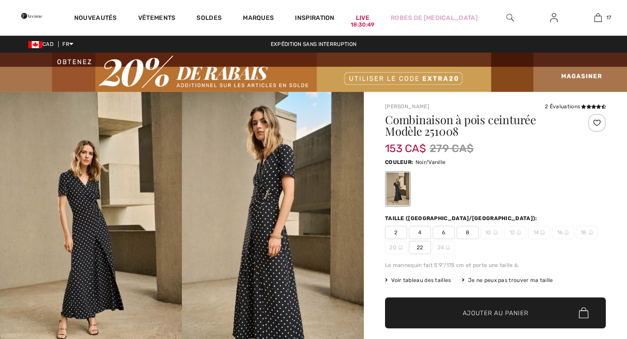
checkbox input "true"
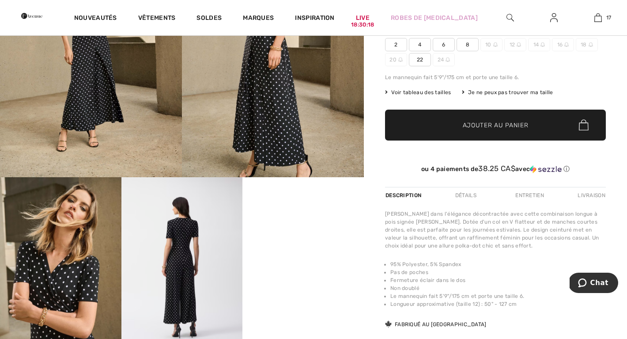
scroll to position [193, 0]
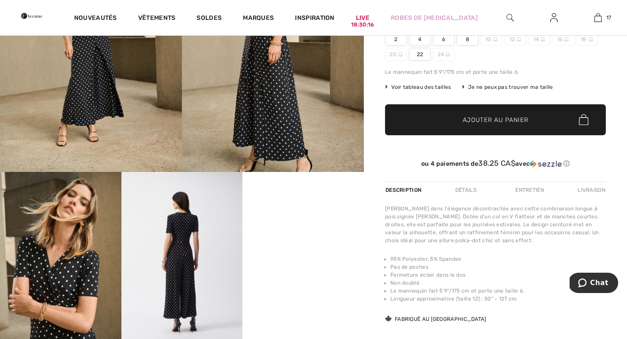
click at [591, 185] on div "Livraison" at bounding box center [590, 190] width 30 height 16
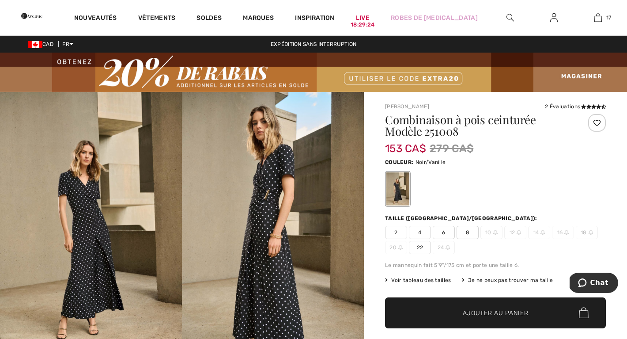
scroll to position [0, 0]
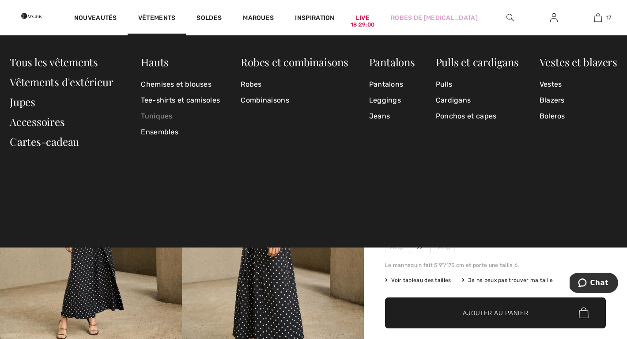
click at [154, 115] on link "Tuniques" at bounding box center [180, 116] width 79 height 16
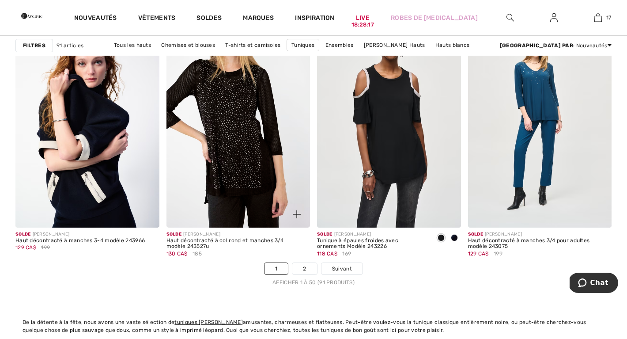
scroll to position [3872, 0]
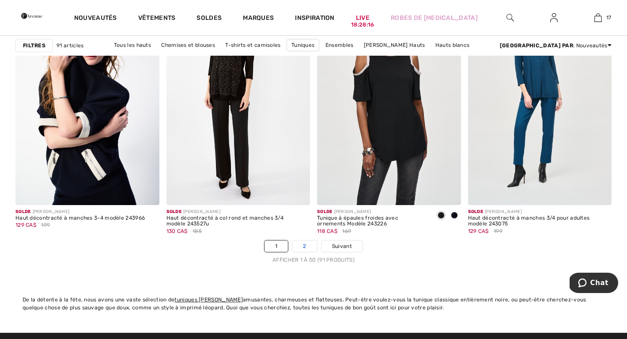
click at [301, 243] on link "2" at bounding box center [304, 245] width 24 height 11
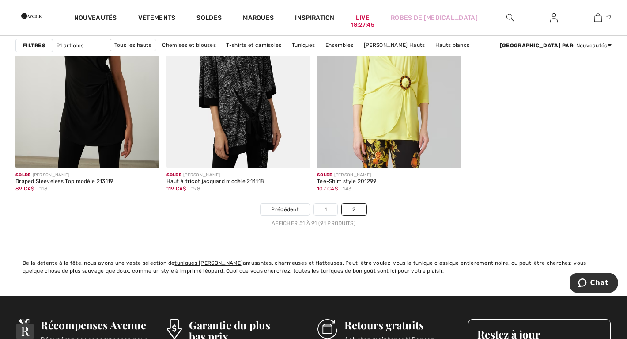
scroll to position [3394, 0]
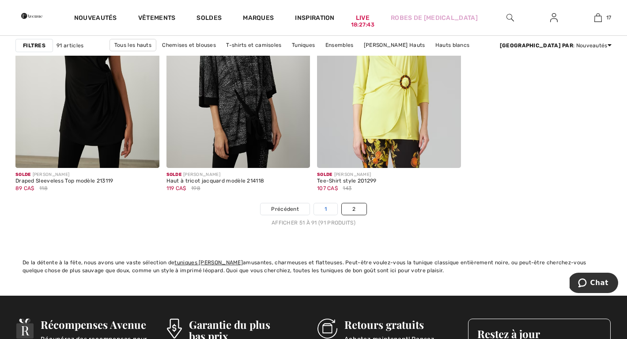
click at [324, 207] on link "1" at bounding box center [325, 208] width 23 height 11
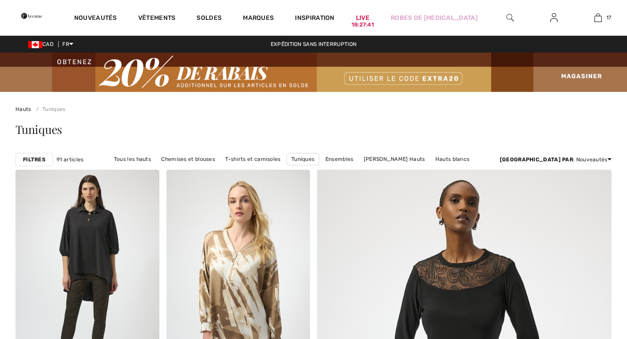
checkbox input "true"
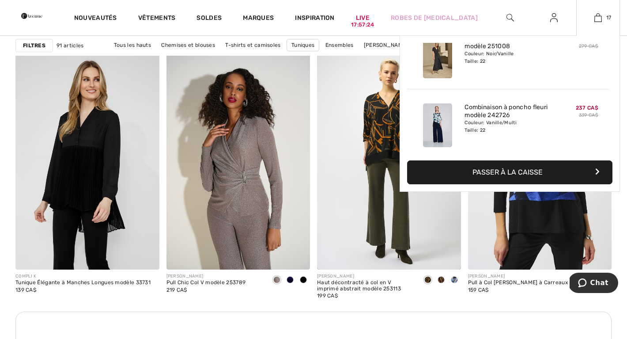
scroll to position [984, 0]
click at [597, 13] on img at bounding box center [598, 17] width 8 height 11
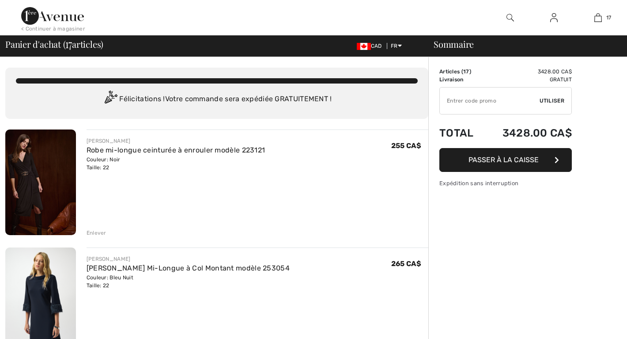
checkbox input "true"
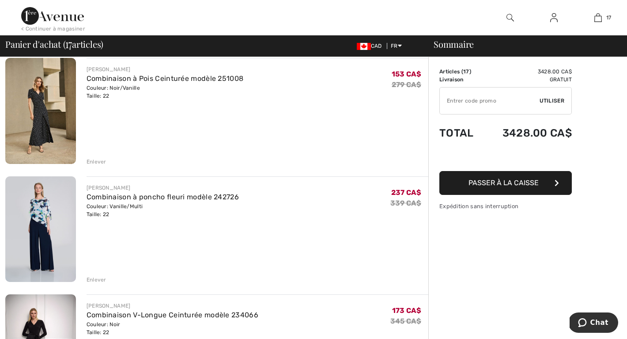
scroll to position [1727, 0]
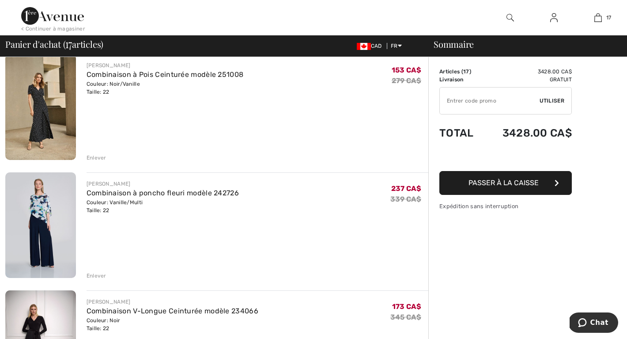
click at [95, 271] on div "Enlever" at bounding box center [97, 275] width 20 height 8
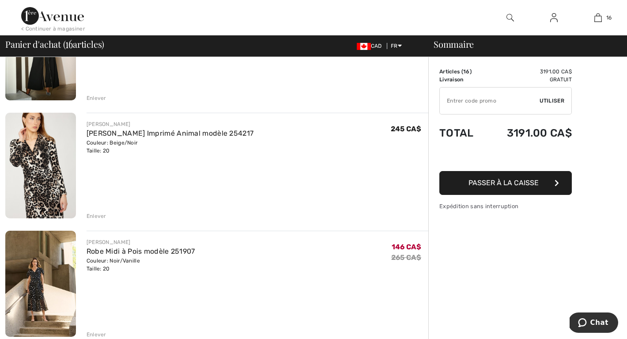
scroll to position [1076, 0]
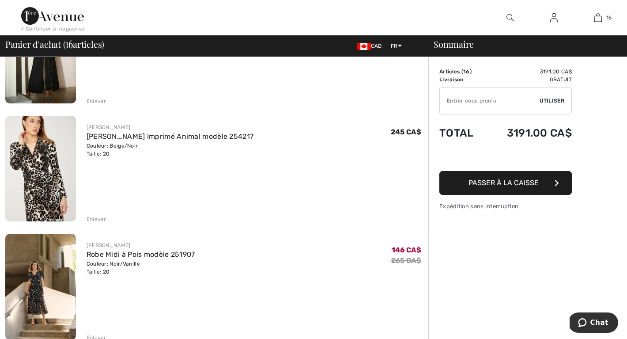
click at [44, 165] on img at bounding box center [40, 168] width 71 height 105
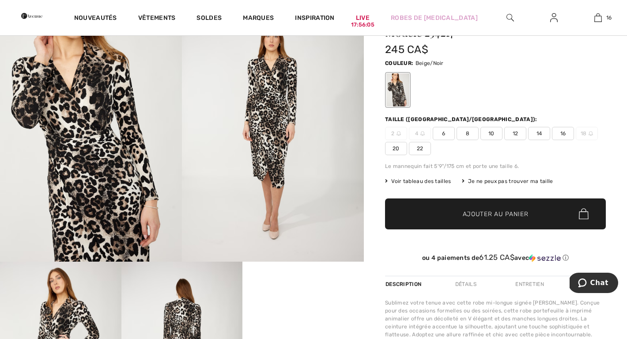
scroll to position [104, 0]
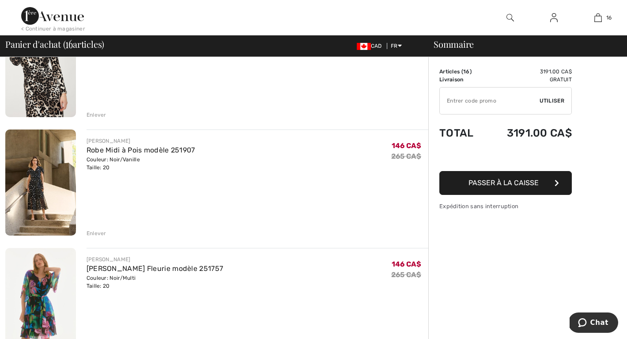
scroll to position [1252, 0]
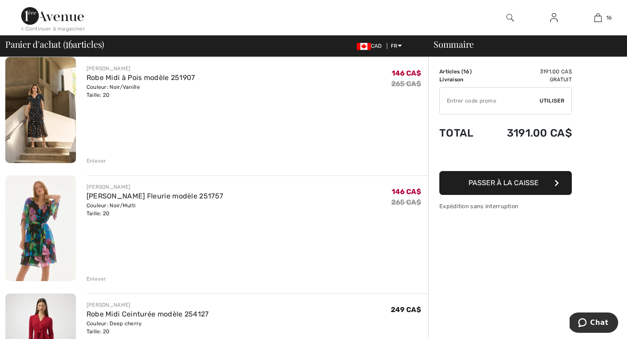
click at [38, 124] on img at bounding box center [40, 109] width 71 height 105
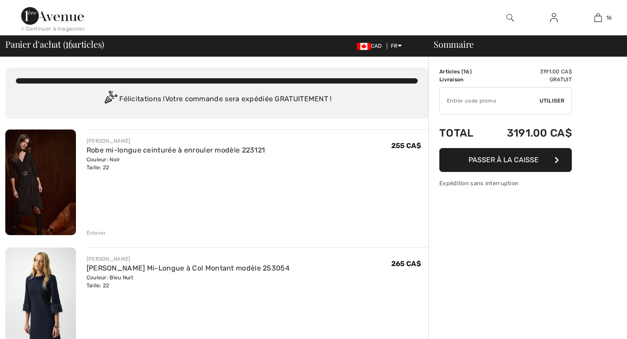
scroll to position [1252, 0]
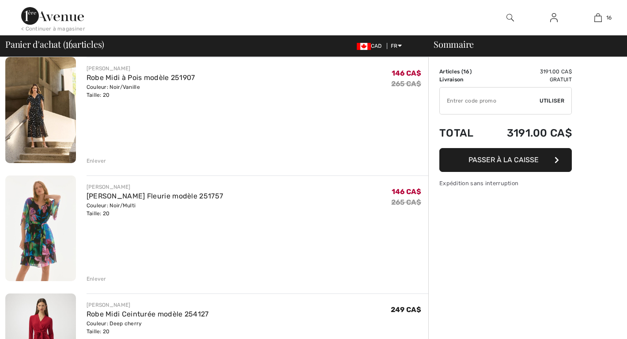
checkbox input "true"
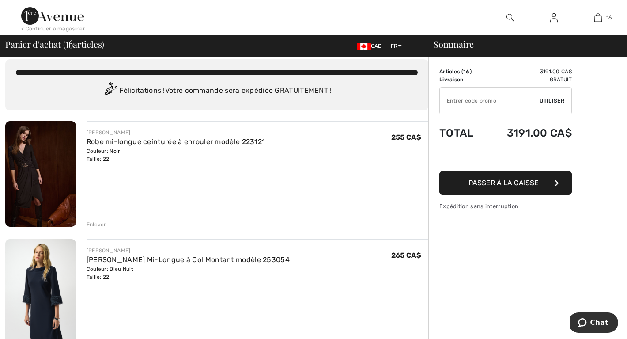
scroll to position [9, 0]
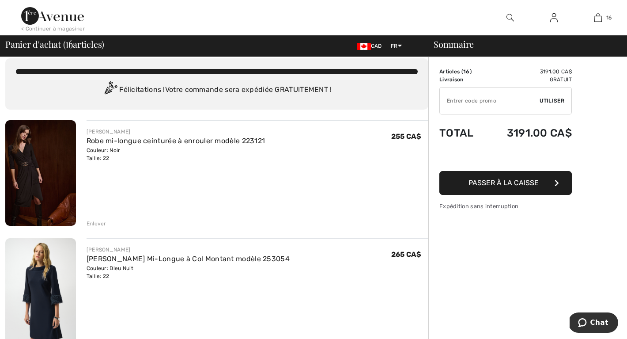
click at [91, 222] on div "Enlever" at bounding box center [97, 223] width 20 height 8
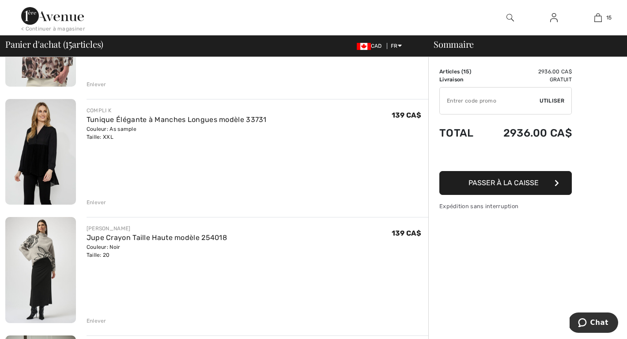
scroll to position [621, 0]
click at [38, 143] on img at bounding box center [40, 150] width 71 height 105
click at [95, 202] on div "Enlever" at bounding box center [97, 202] width 20 height 8
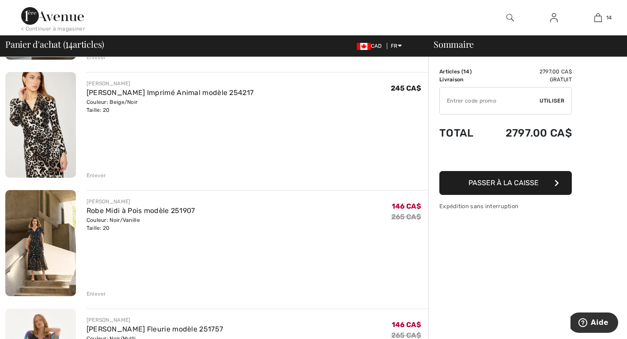
scroll to position [836, 0]
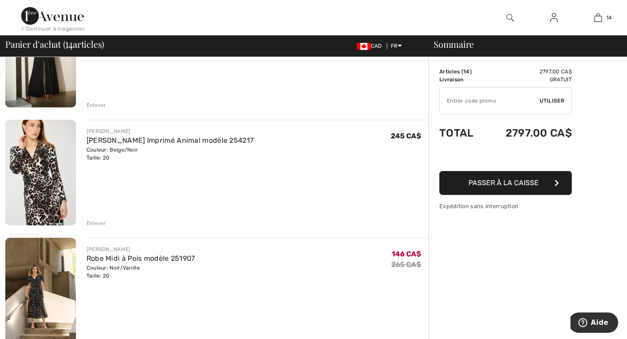
click at [41, 160] on img at bounding box center [40, 172] width 71 height 105
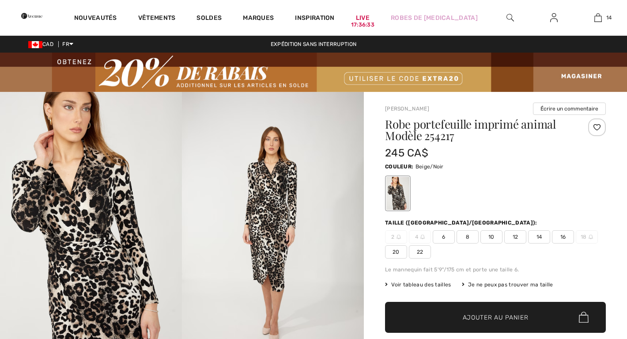
checkbox input "true"
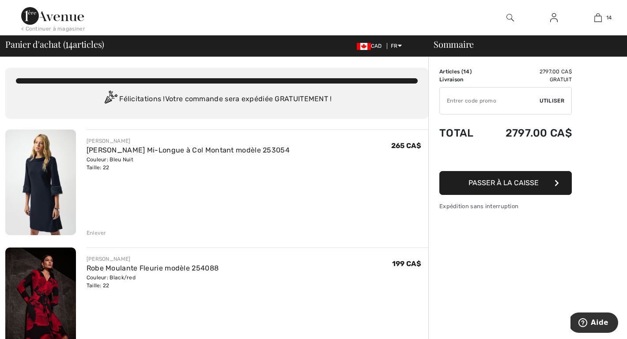
click at [64, 27] on div "< Continuer à magasiner" at bounding box center [53, 29] width 64 height 8
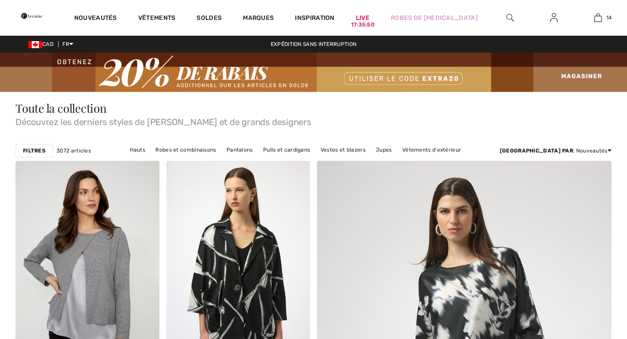
checkbox input "true"
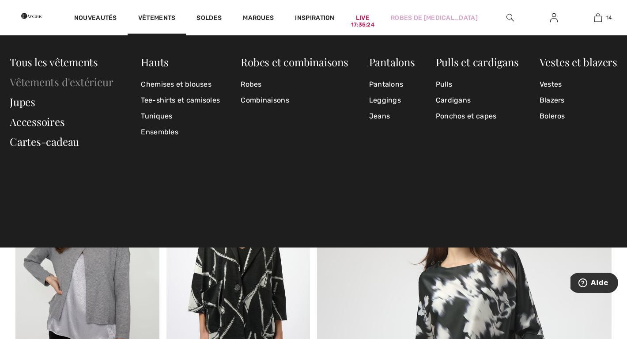
click at [79, 82] on link "Vêtements d'extérieur" at bounding box center [61, 82] width 103 height 14
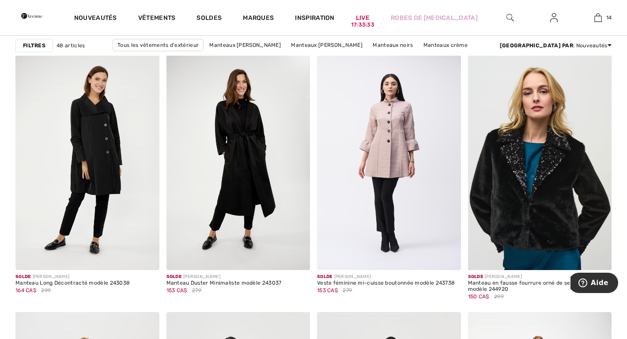
scroll to position [2660, 0]
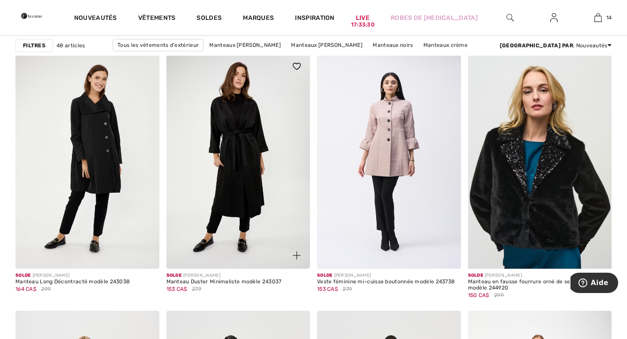
click at [252, 153] on img at bounding box center [238, 160] width 144 height 215
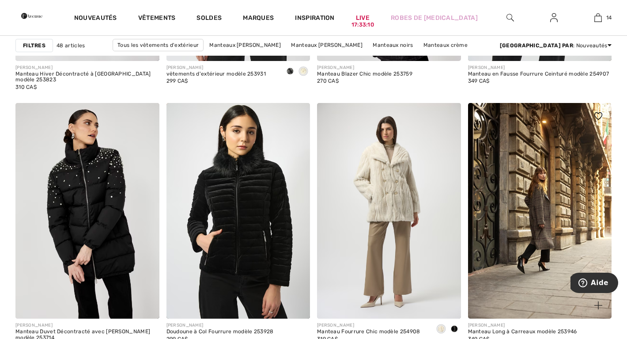
scroll to position [853, 0]
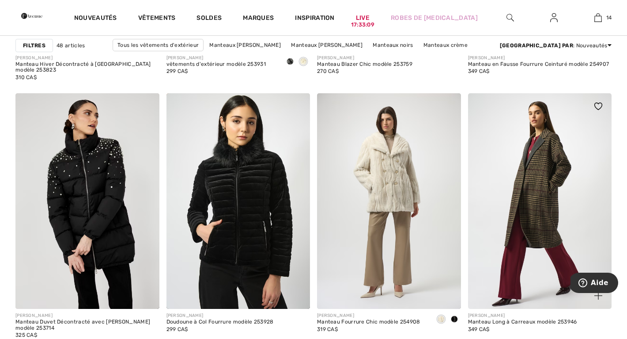
click at [537, 182] on img at bounding box center [540, 200] width 144 height 215
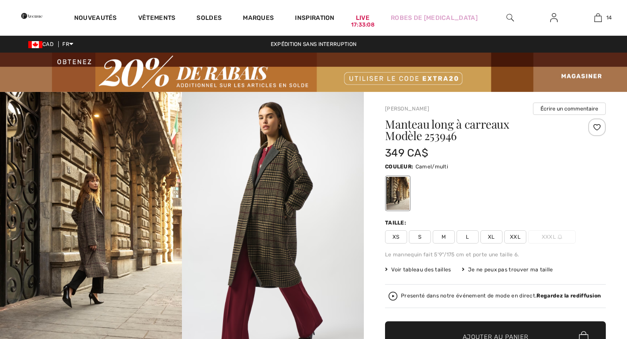
checkbox input "true"
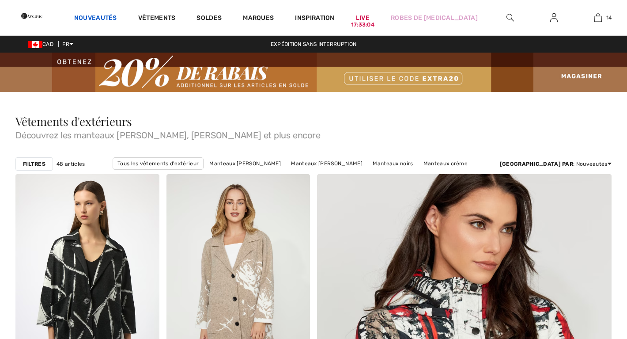
checkbox input "true"
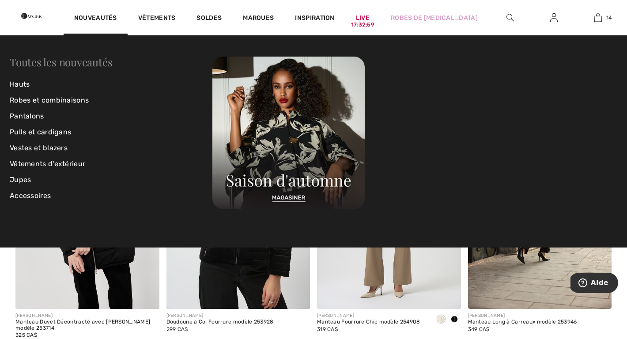
click at [75, 60] on link "Toutes les nouveautés" at bounding box center [61, 62] width 102 height 14
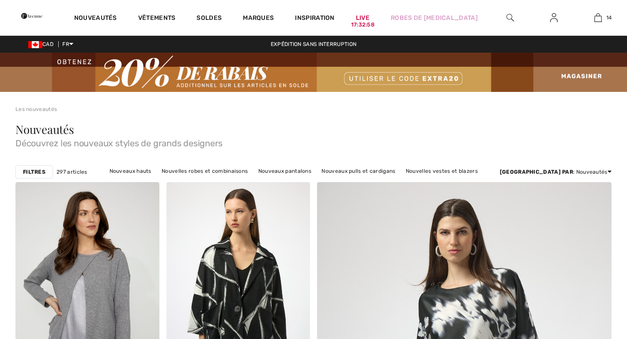
checkbox input "true"
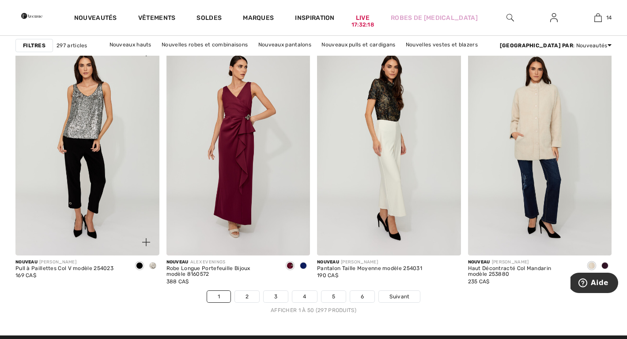
scroll to position [3837, 0]
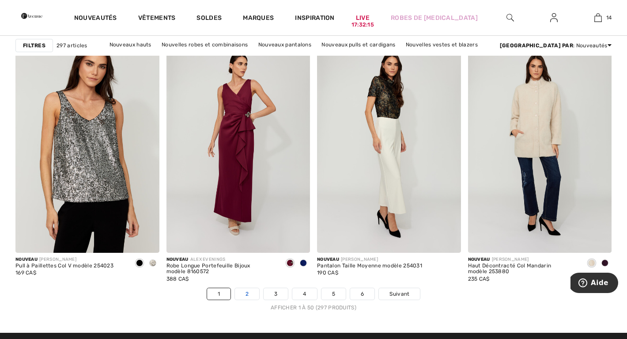
click at [248, 294] on link "2" at bounding box center [247, 293] width 24 height 11
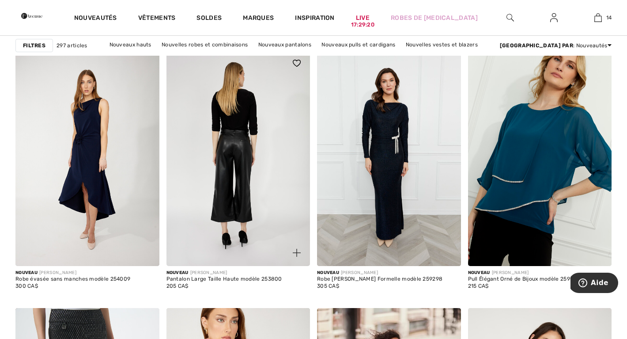
scroll to position [1266, 0]
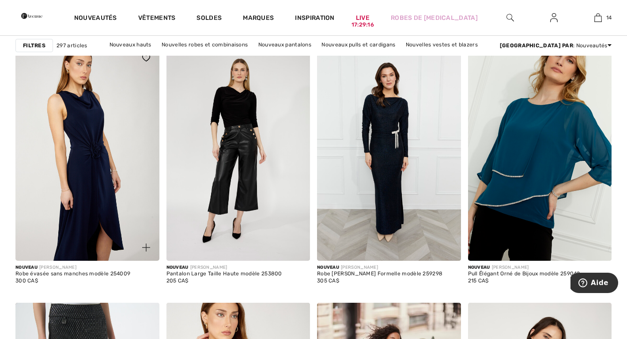
click at [99, 176] on img at bounding box center [87, 152] width 144 height 215
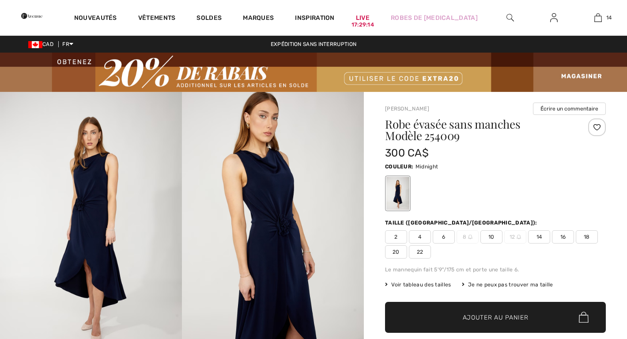
checkbox input "true"
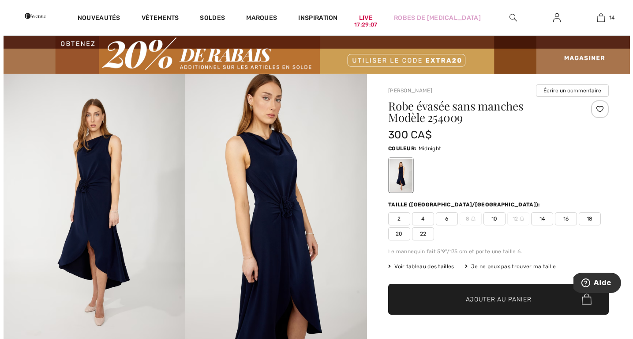
scroll to position [17, 0]
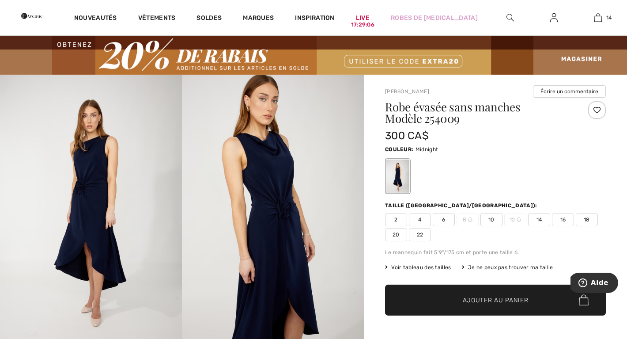
click at [99, 175] on img at bounding box center [91, 211] width 182 height 273
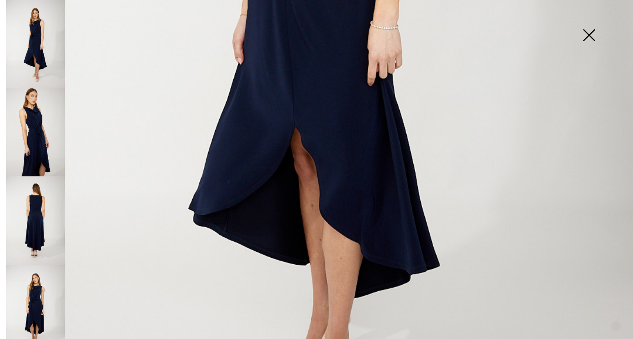
scroll to position [439, 0]
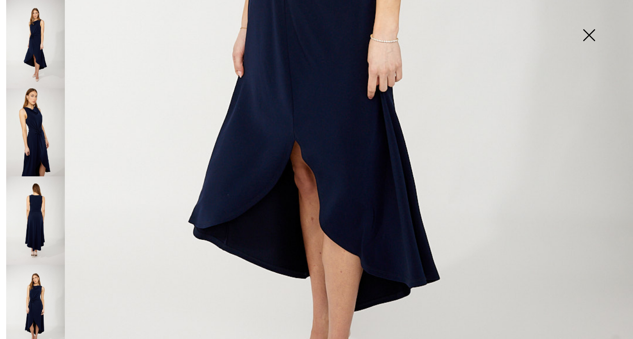
click at [45, 132] on img at bounding box center [35, 132] width 59 height 88
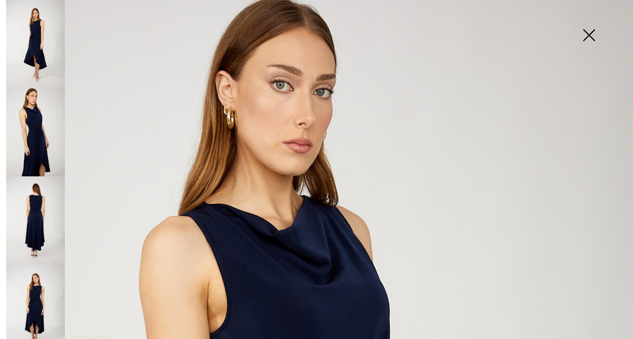
scroll to position [0, 0]
click at [38, 200] on img at bounding box center [35, 220] width 59 height 88
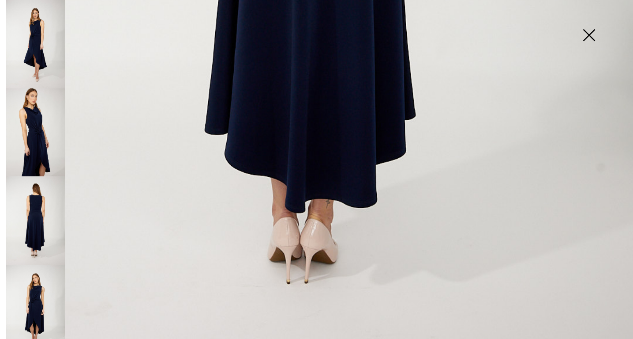
scroll to position [593, 0]
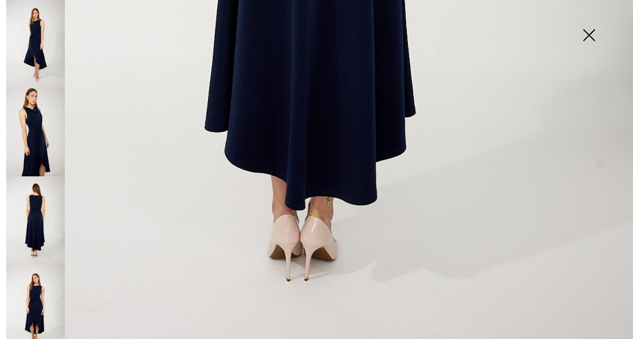
click at [35, 266] on img at bounding box center [35, 308] width 59 height 88
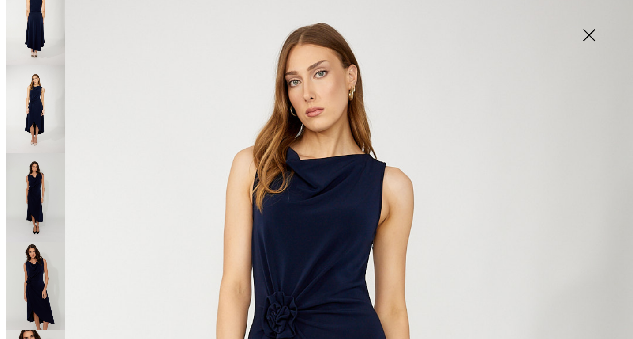
scroll to position [200, 0]
click at [36, 178] on img at bounding box center [35, 196] width 59 height 88
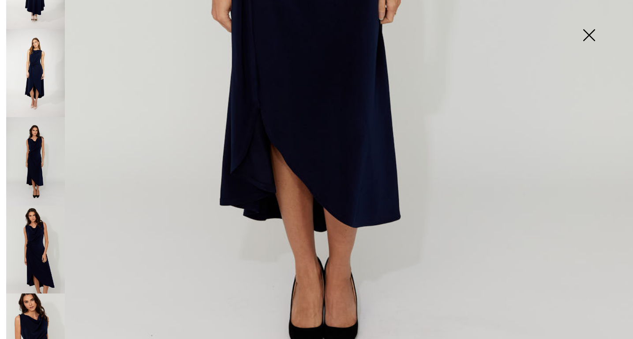
scroll to position [236, 0]
click at [43, 249] on img at bounding box center [35, 248] width 59 height 88
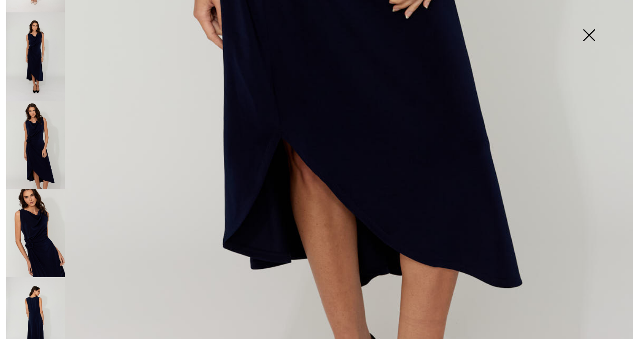
scroll to position [339, 0]
click at [44, 227] on img at bounding box center [35, 233] width 59 height 88
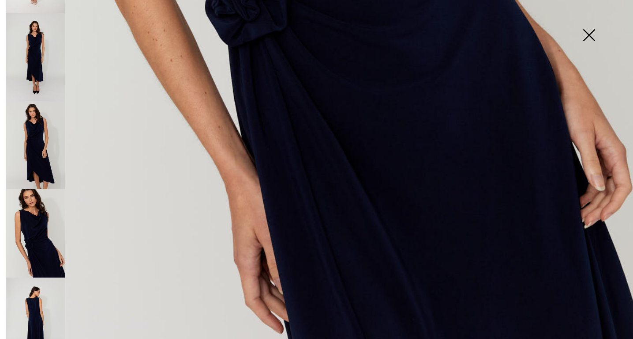
scroll to position [602, 0]
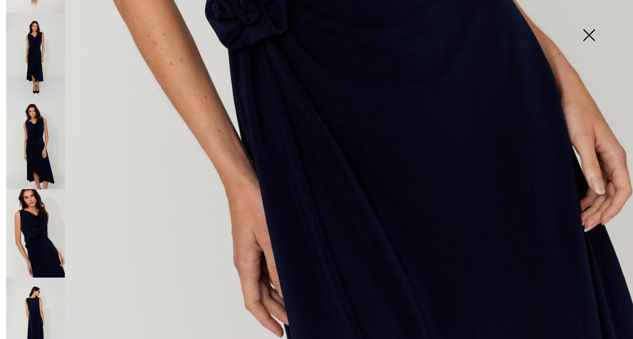
click at [48, 278] on img at bounding box center [35, 321] width 59 height 88
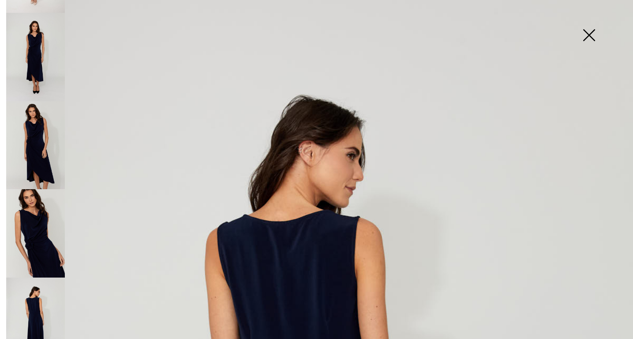
scroll to position [0, 0]
click at [24, 41] on img at bounding box center [35, 57] width 59 height 88
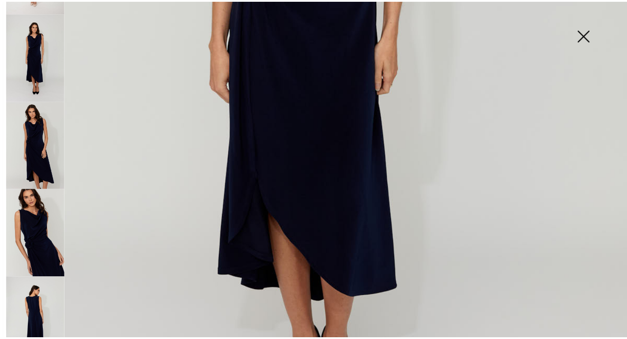
scroll to position [444, 0]
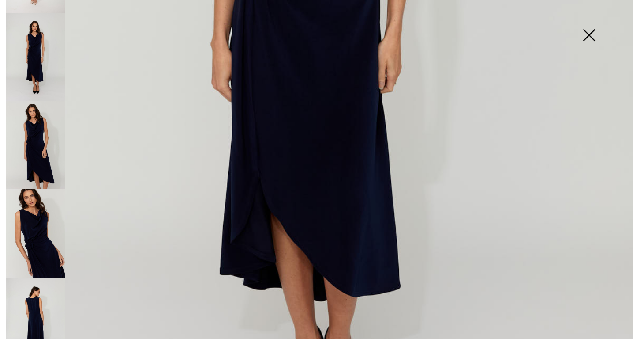
click at [590, 33] on img at bounding box center [589, 35] width 44 height 45
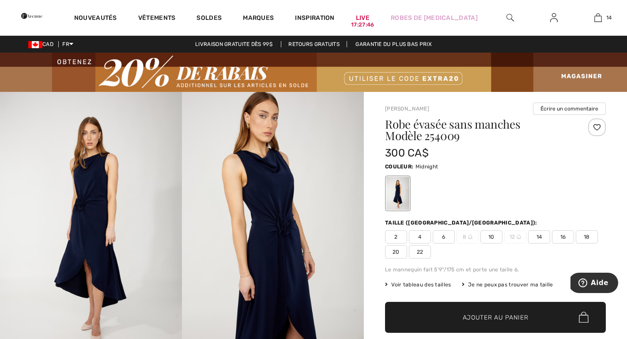
scroll to position [0, 0]
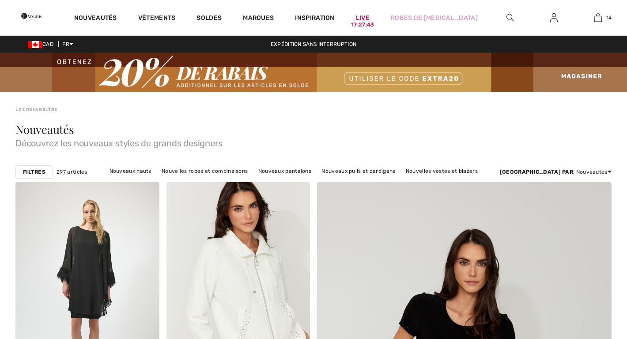
checkbox input "true"
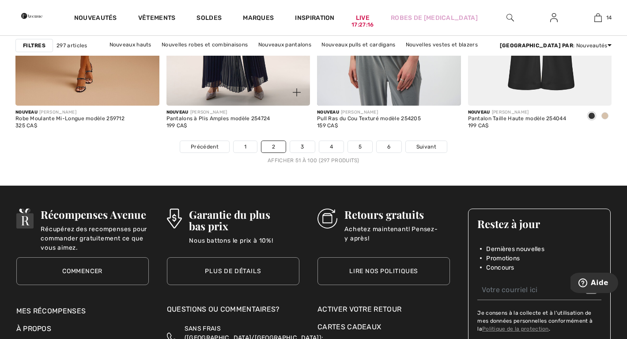
scroll to position [3977, 0]
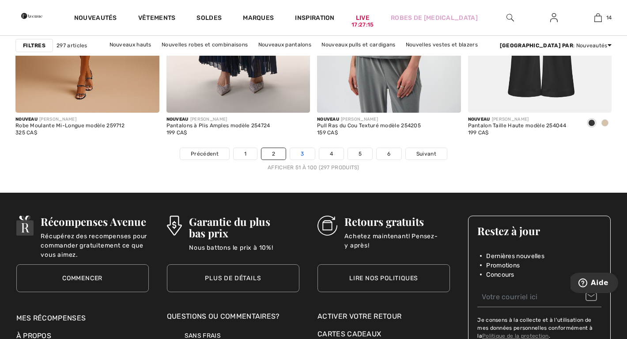
click at [297, 154] on link "3" at bounding box center [302, 153] width 24 height 11
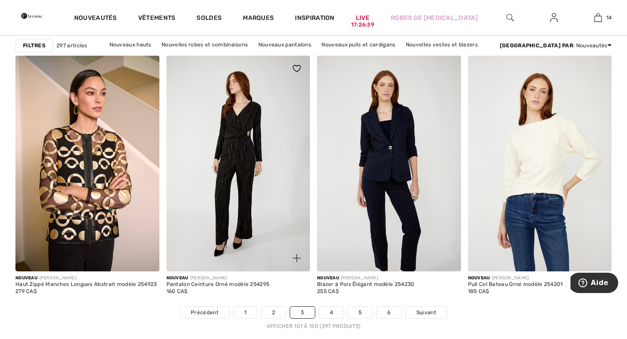
scroll to position [3819, 0]
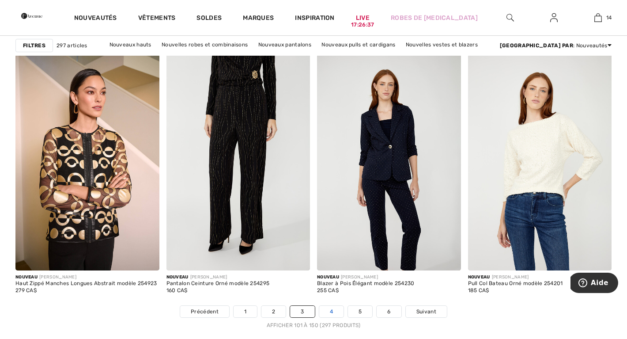
click at [328, 309] on link "4" at bounding box center [331, 310] width 24 height 11
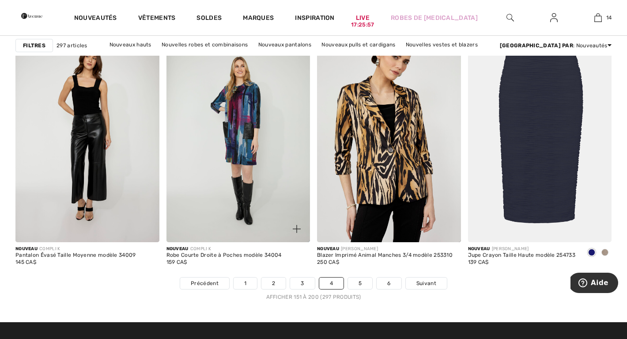
scroll to position [3853, 0]
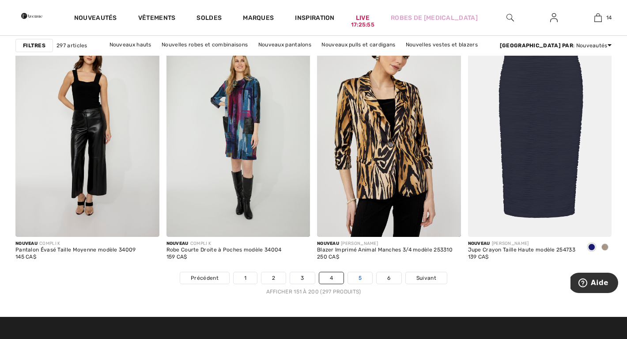
click at [360, 279] on link "5" at bounding box center [360, 277] width 24 height 11
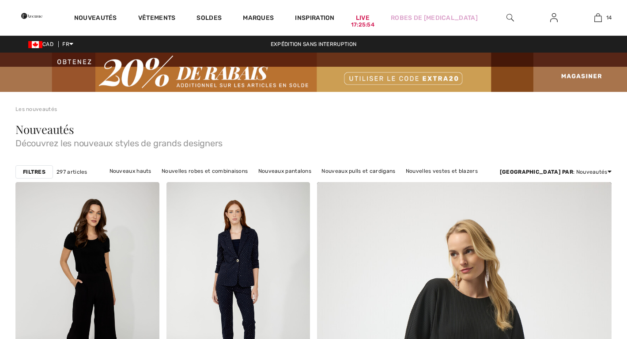
checkbox input "true"
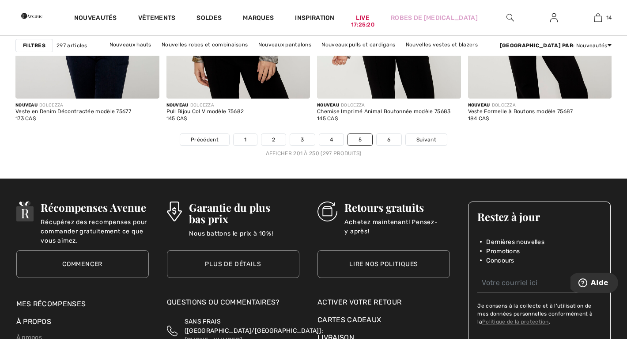
scroll to position [4003, 0]
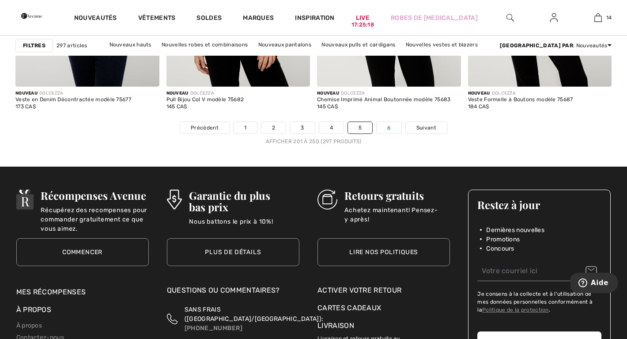
click at [389, 128] on link "6" at bounding box center [389, 127] width 24 height 11
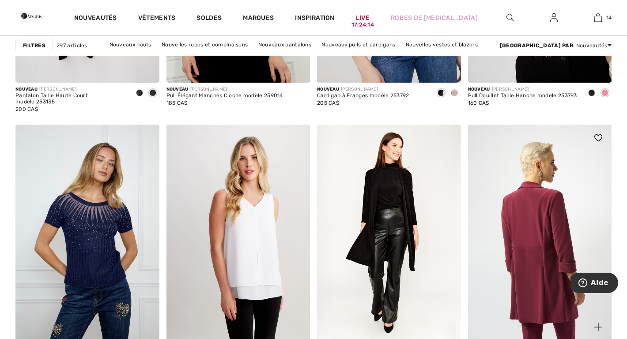
scroll to position [3496, 0]
